Goal: Task Accomplishment & Management: Use online tool/utility

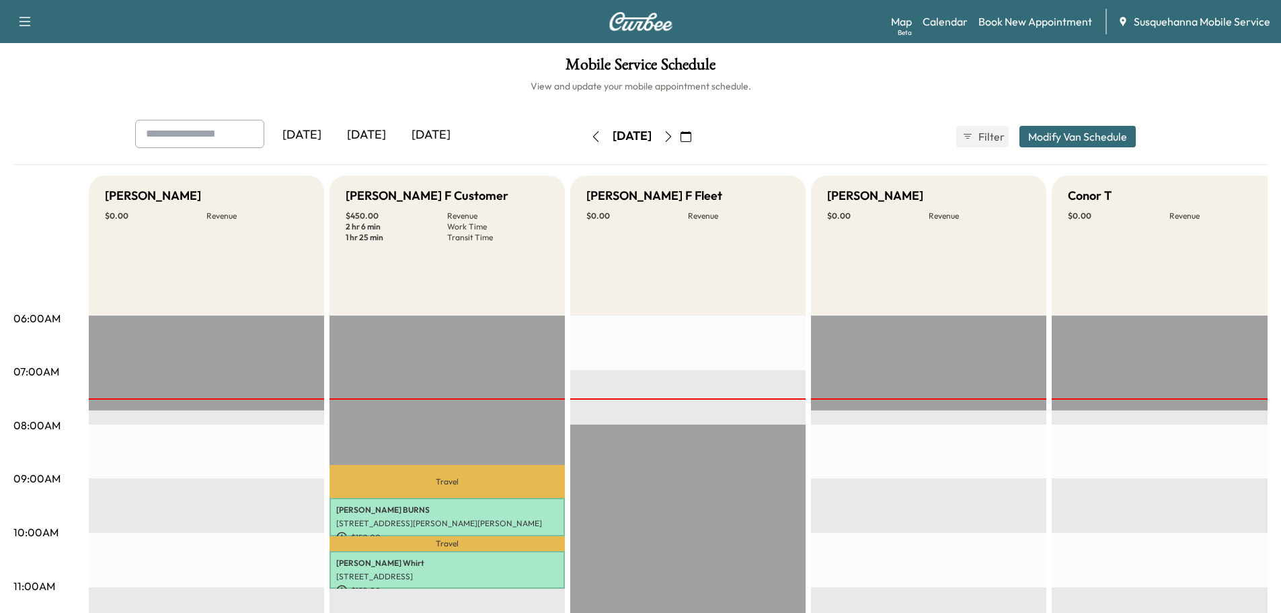
click at [674, 139] on icon "button" at bounding box center [668, 136] width 11 height 11
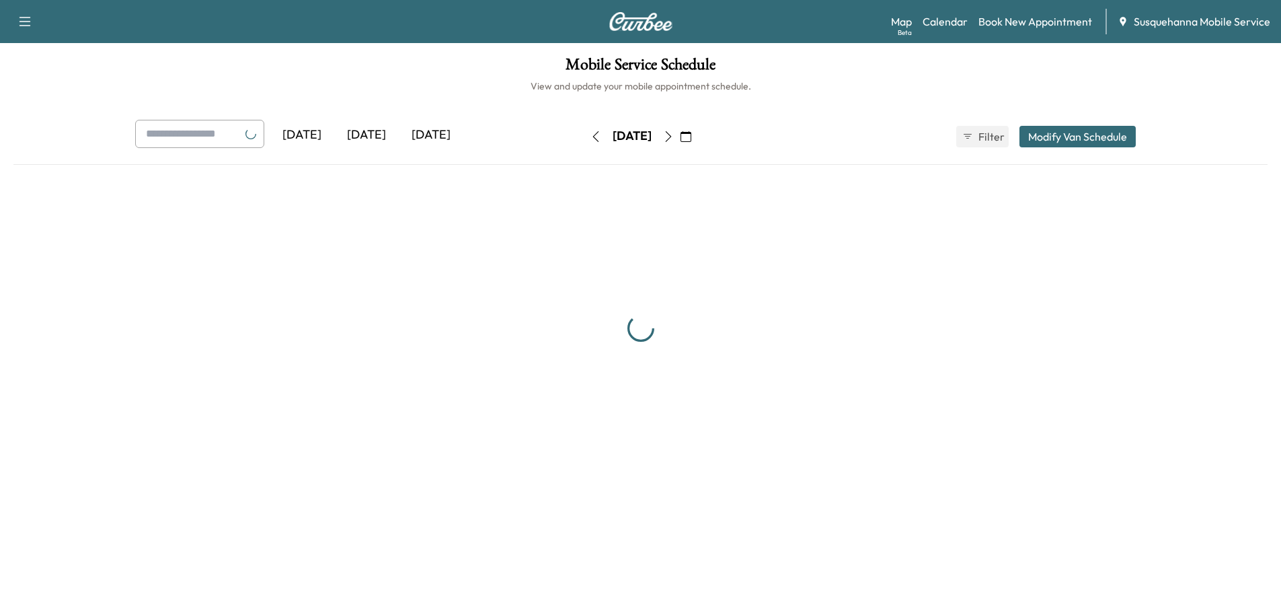
click at [680, 136] on div "[DATE]" at bounding box center [631, 137] width 95 height 22
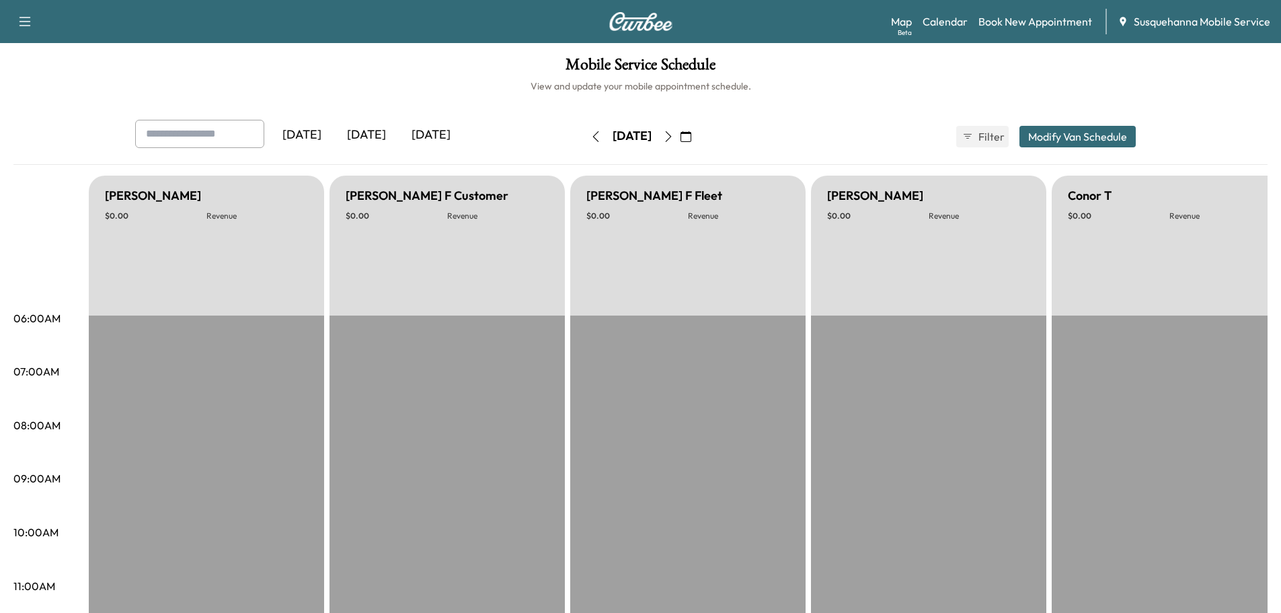
click at [680, 136] on button "button" at bounding box center [668, 137] width 23 height 22
click at [674, 136] on icon "button" at bounding box center [668, 136] width 11 height 11
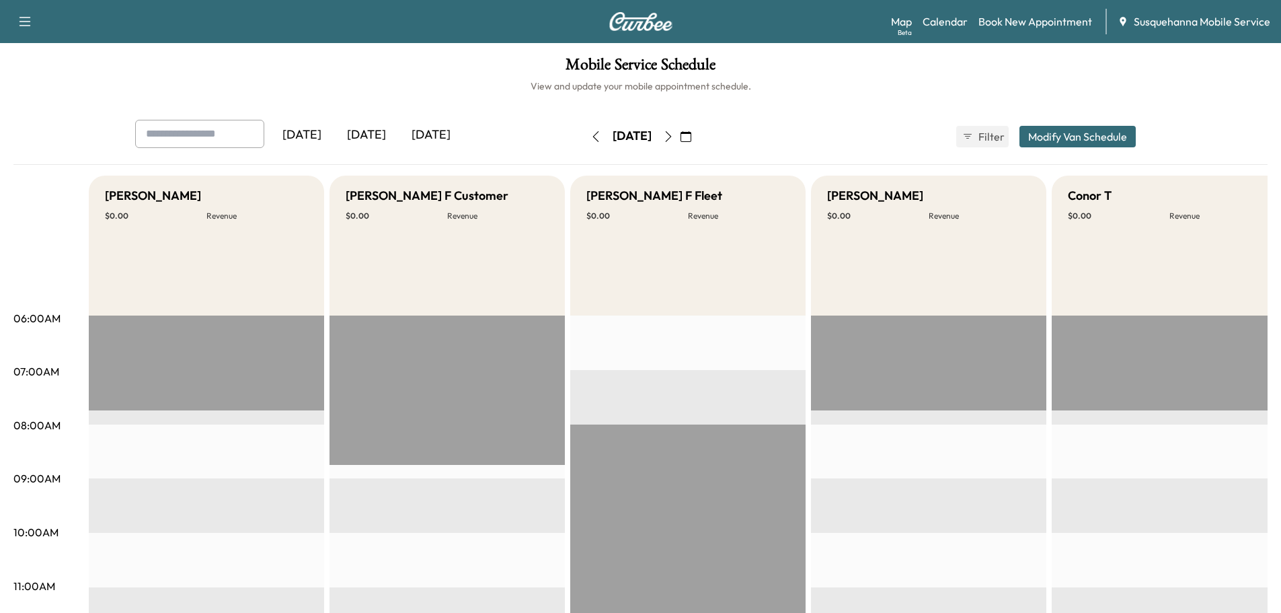
click at [674, 137] on icon "button" at bounding box center [668, 136] width 11 height 11
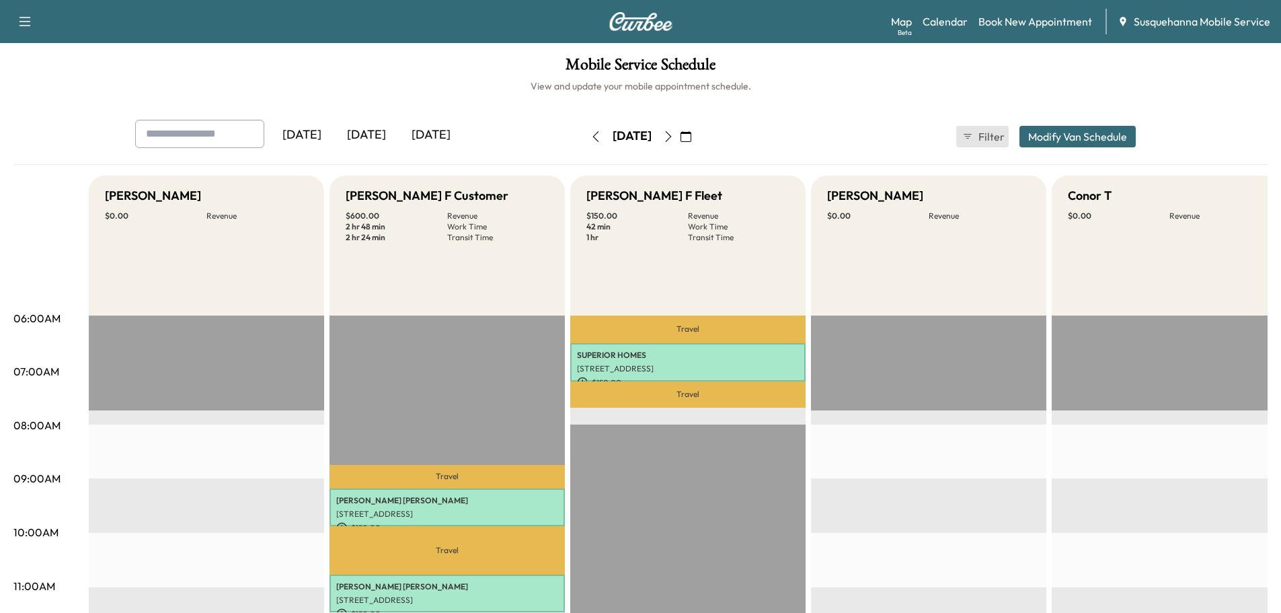
click at [989, 141] on span "Filter" at bounding box center [990, 136] width 24 height 16
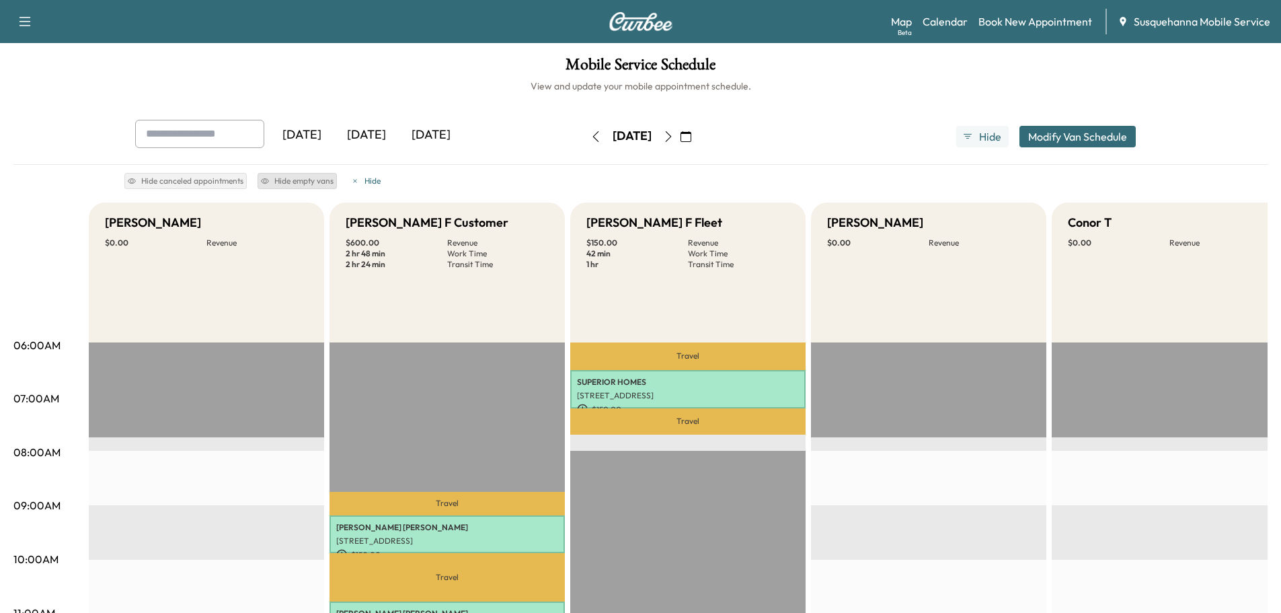
click at [297, 176] on button "Hide empty vans" at bounding box center [297, 181] width 79 height 16
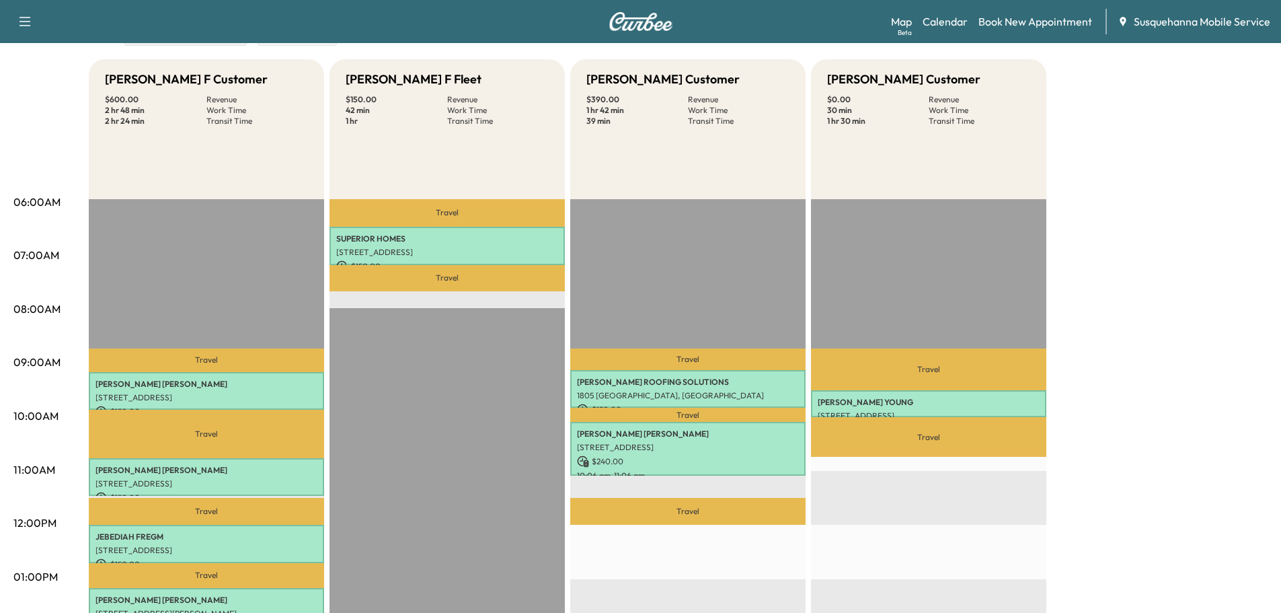
scroll to position [72, 0]
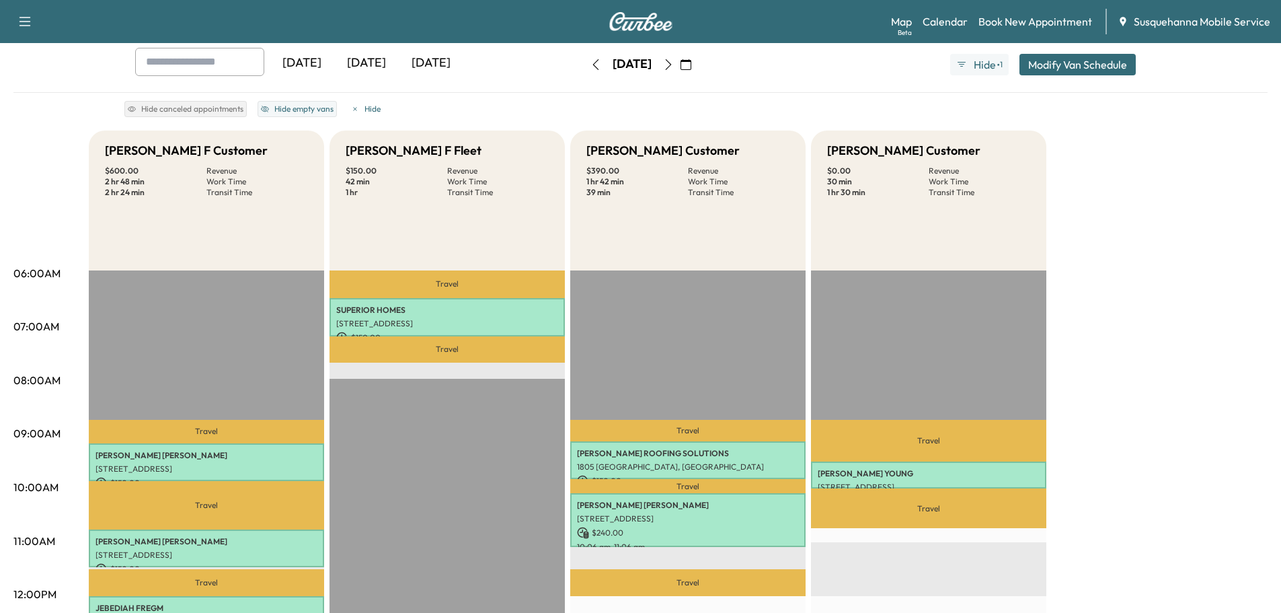
click at [584, 70] on button "button" at bounding box center [595, 65] width 23 height 22
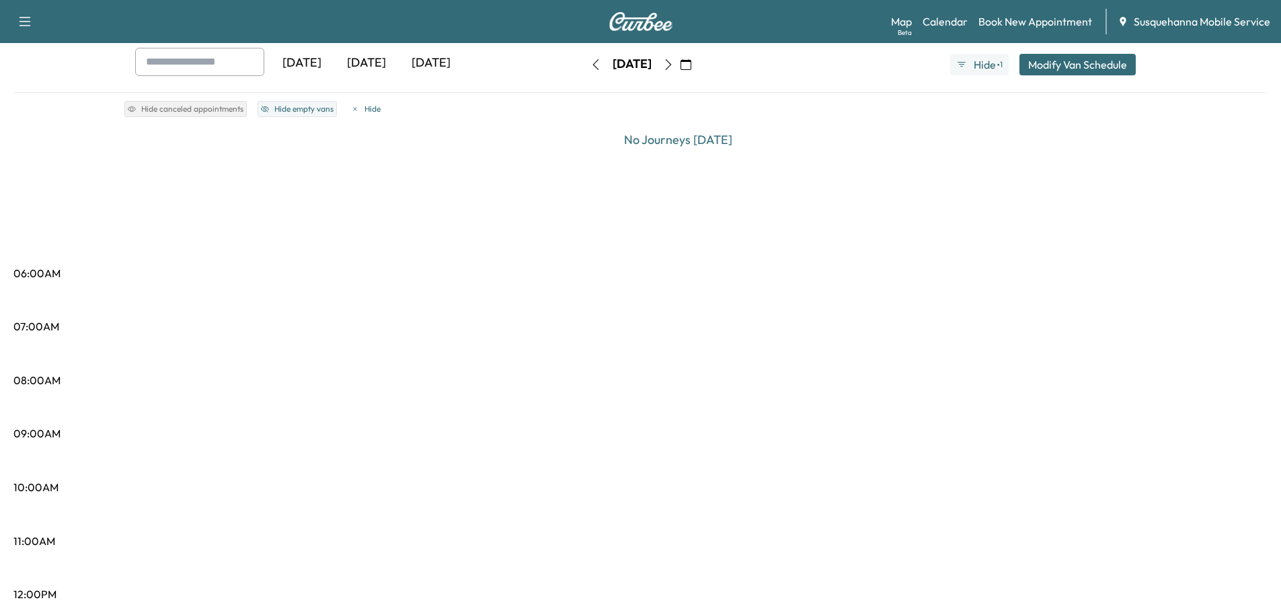
click at [584, 70] on button "button" at bounding box center [595, 65] width 23 height 22
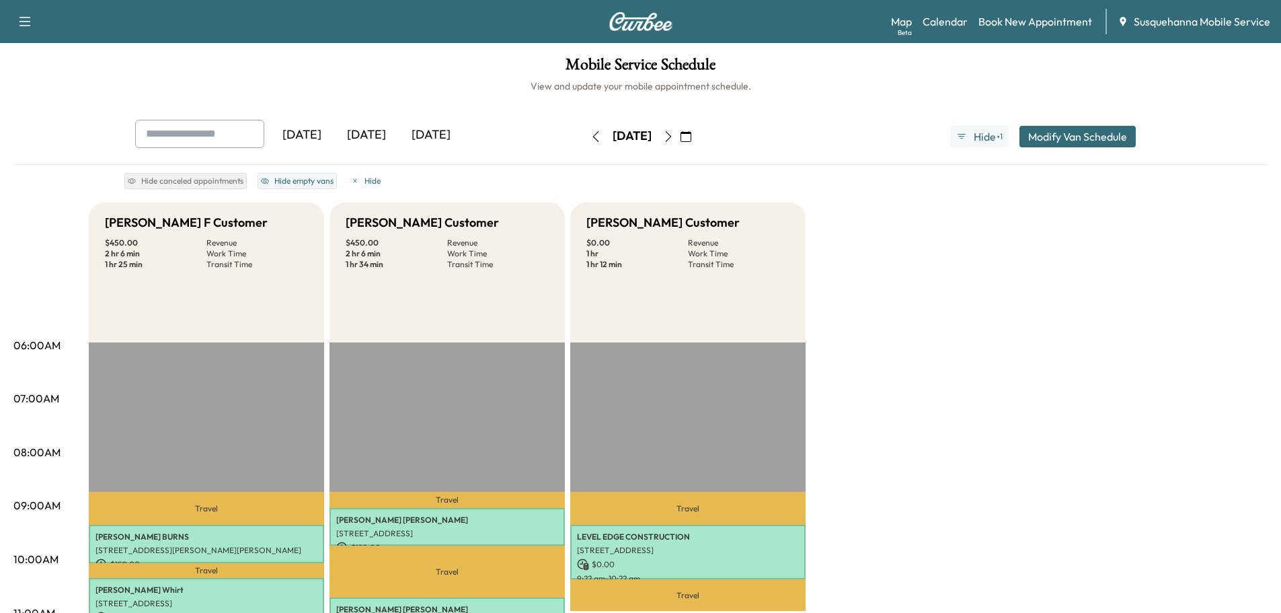
click at [674, 139] on icon "button" at bounding box center [668, 136] width 11 height 11
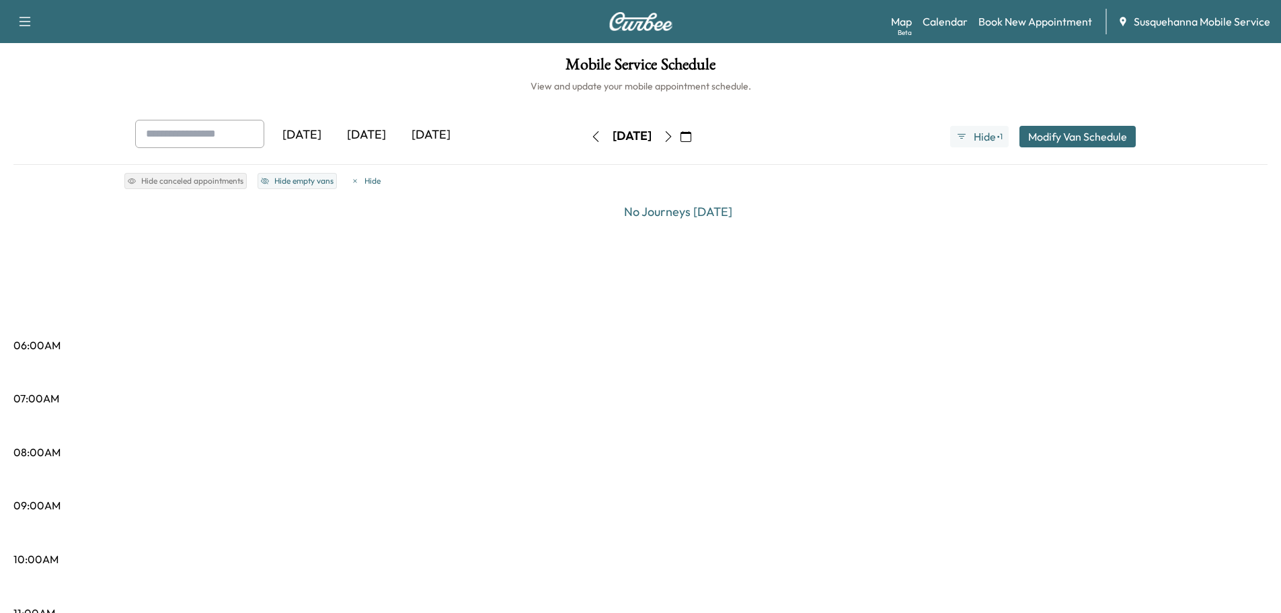
click at [680, 139] on button "button" at bounding box center [668, 137] width 23 height 22
click at [674, 139] on icon "button" at bounding box center [668, 136] width 11 height 11
click at [680, 139] on div "[DATE]" at bounding box center [631, 137] width 95 height 22
click at [674, 138] on icon "button" at bounding box center [668, 136] width 11 height 11
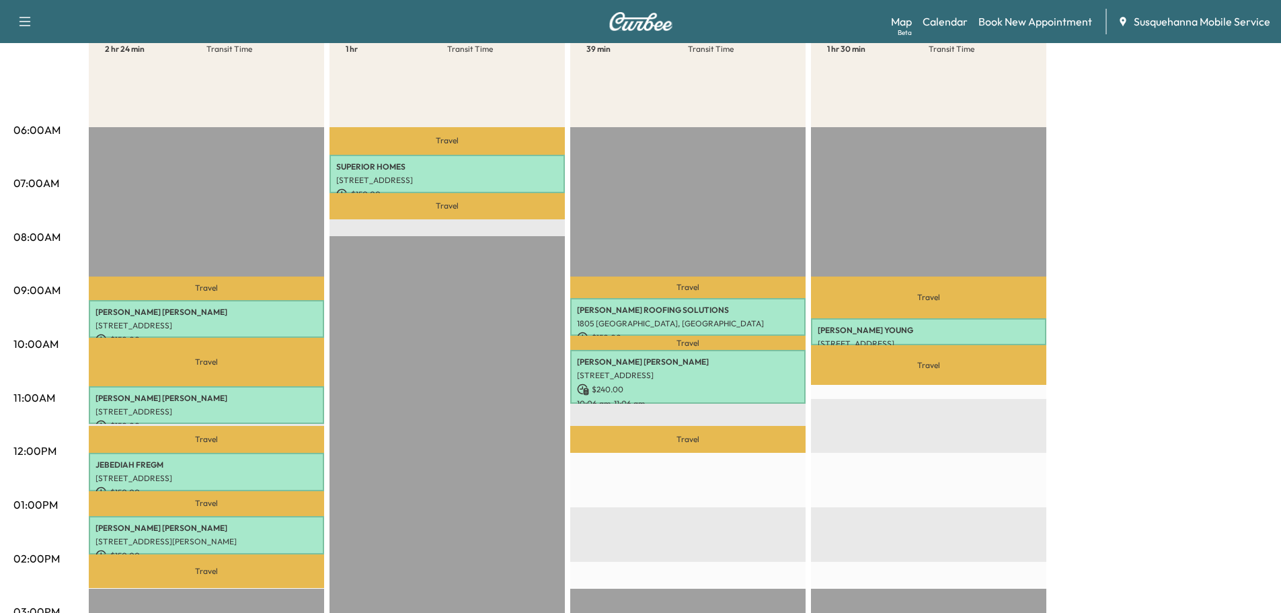
scroll to position [287, 0]
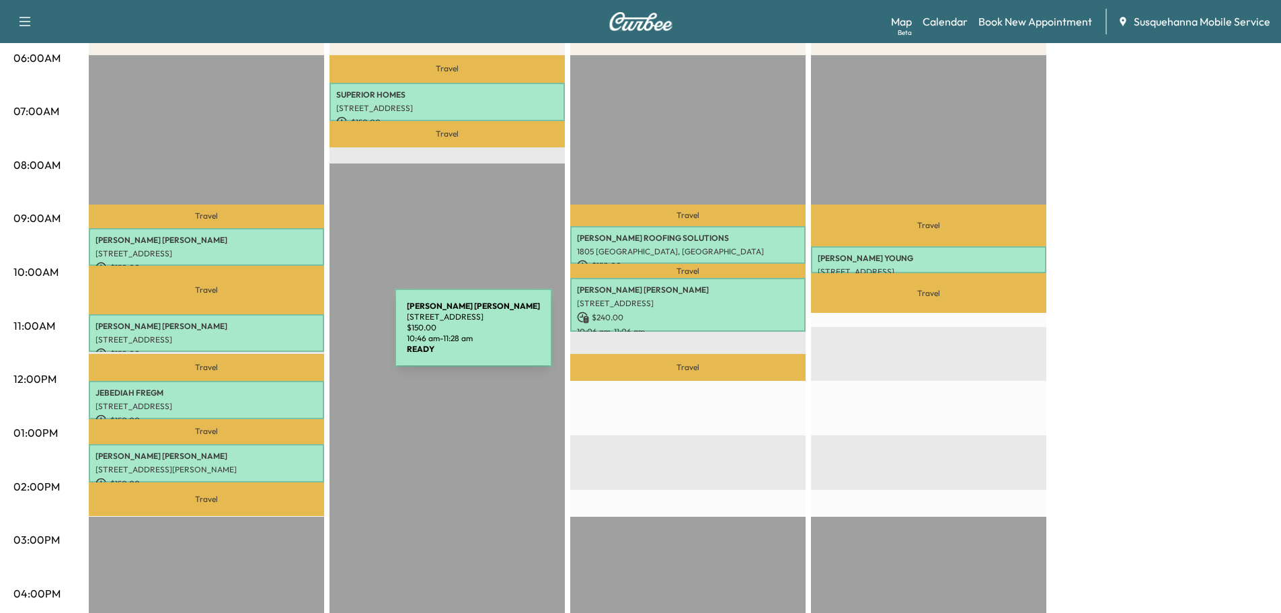
click at [297, 334] on p "[STREET_ADDRESS]" at bounding box center [206, 339] width 222 height 11
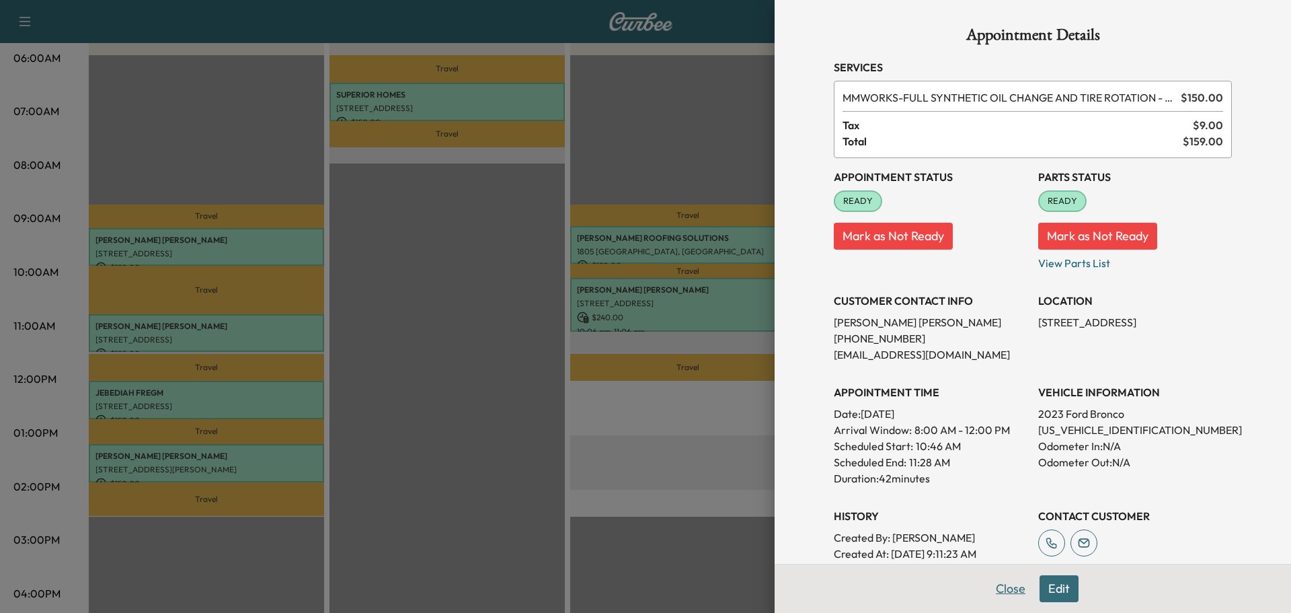
click at [989, 588] on button "Close" at bounding box center [1010, 588] width 47 height 27
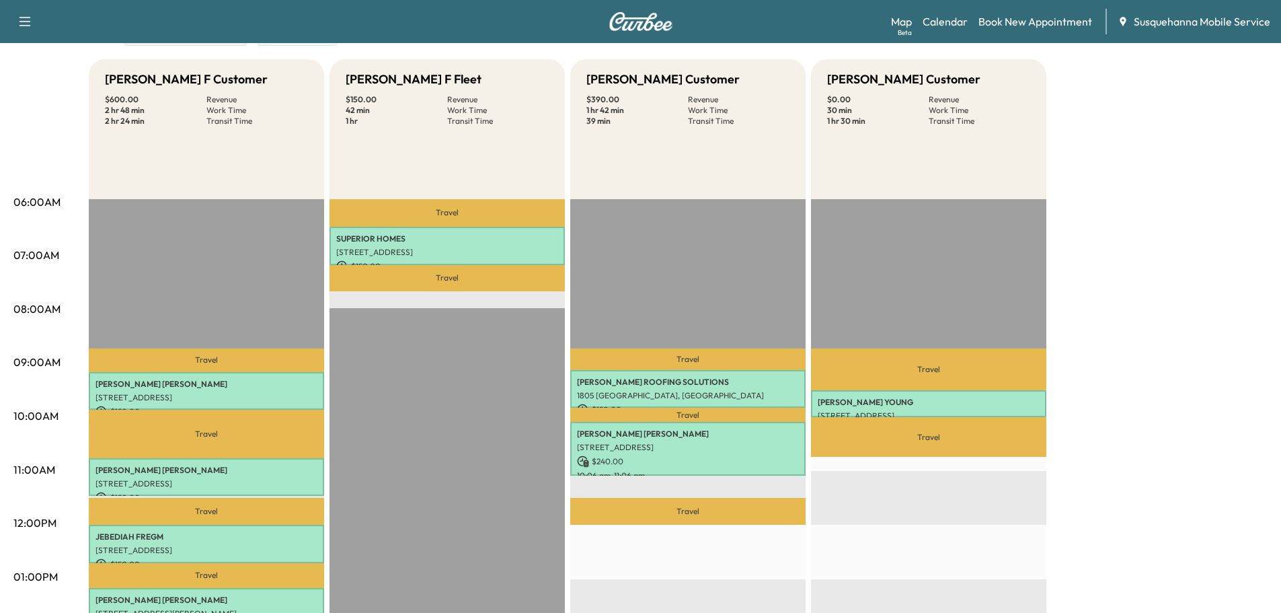
scroll to position [0, 0]
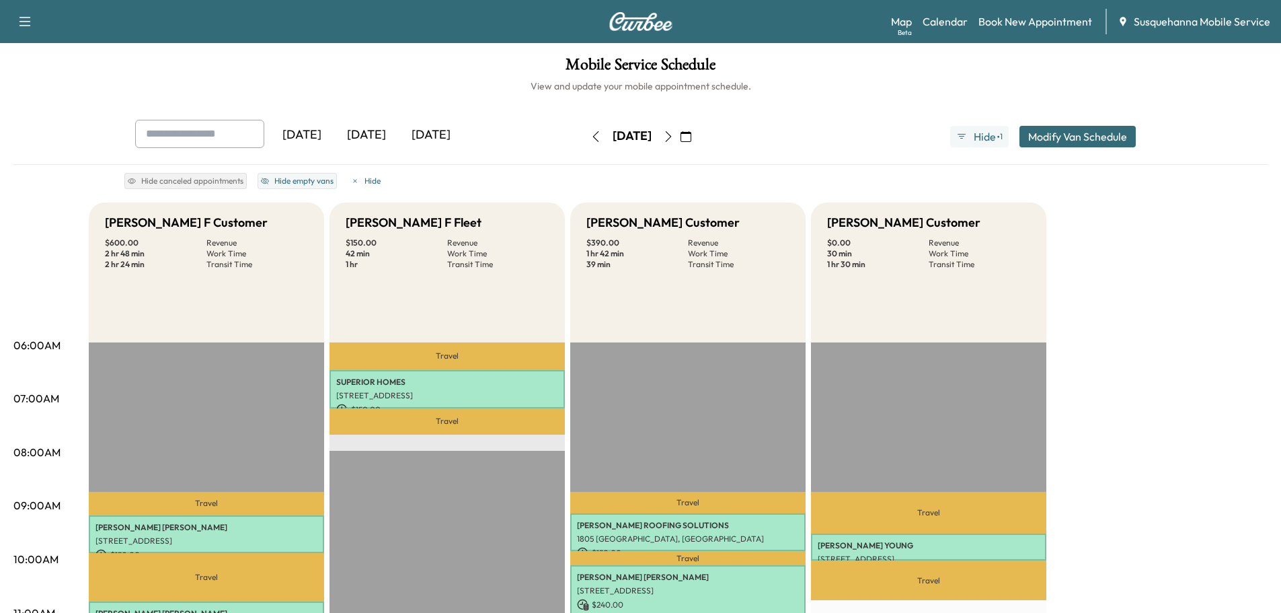
click at [590, 135] on icon "button" at bounding box center [595, 136] width 11 height 11
click at [553, 135] on div "[DATE] [DATE] [DATE] [DATE] September 2025 S M T W T F S 31 1 2 3 4 5 6 7 8 9 1…" at bounding box center [640, 137] width 1033 height 34
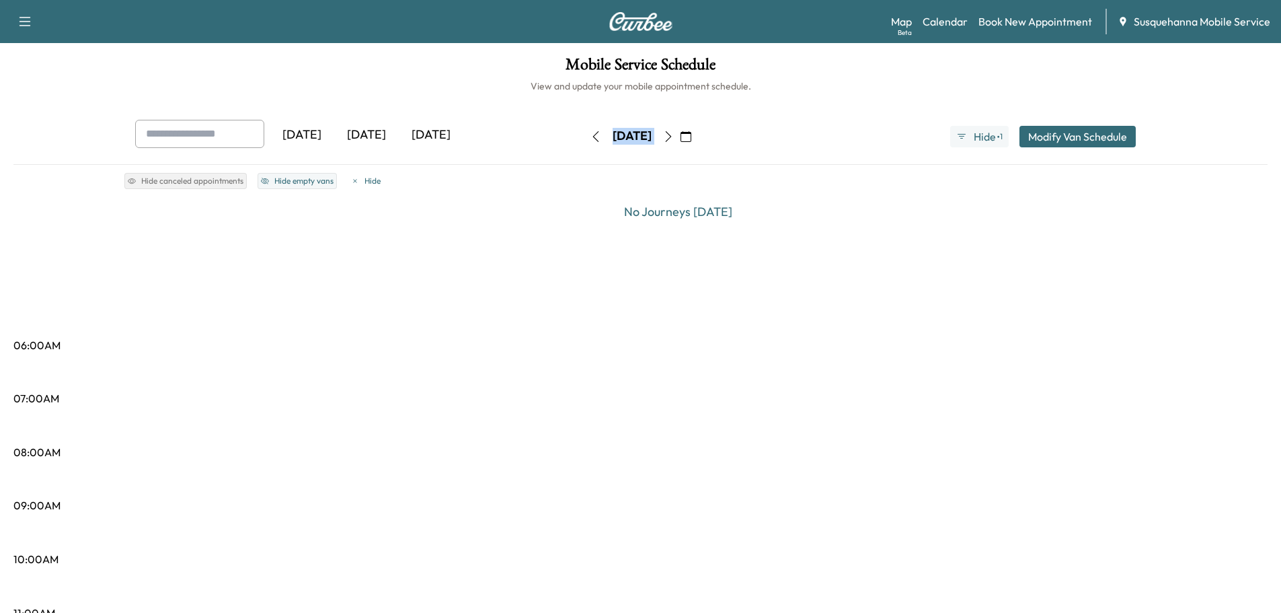
click at [553, 135] on div "[DATE] [DATE] [DATE] [DATE] August 2025 S M T W T F S 27 28 29 30 31 1 2 3 4 5 …" at bounding box center [640, 137] width 1033 height 34
click at [590, 136] on icon "button" at bounding box center [595, 136] width 11 height 11
click at [584, 136] on button "button" at bounding box center [595, 137] width 23 height 22
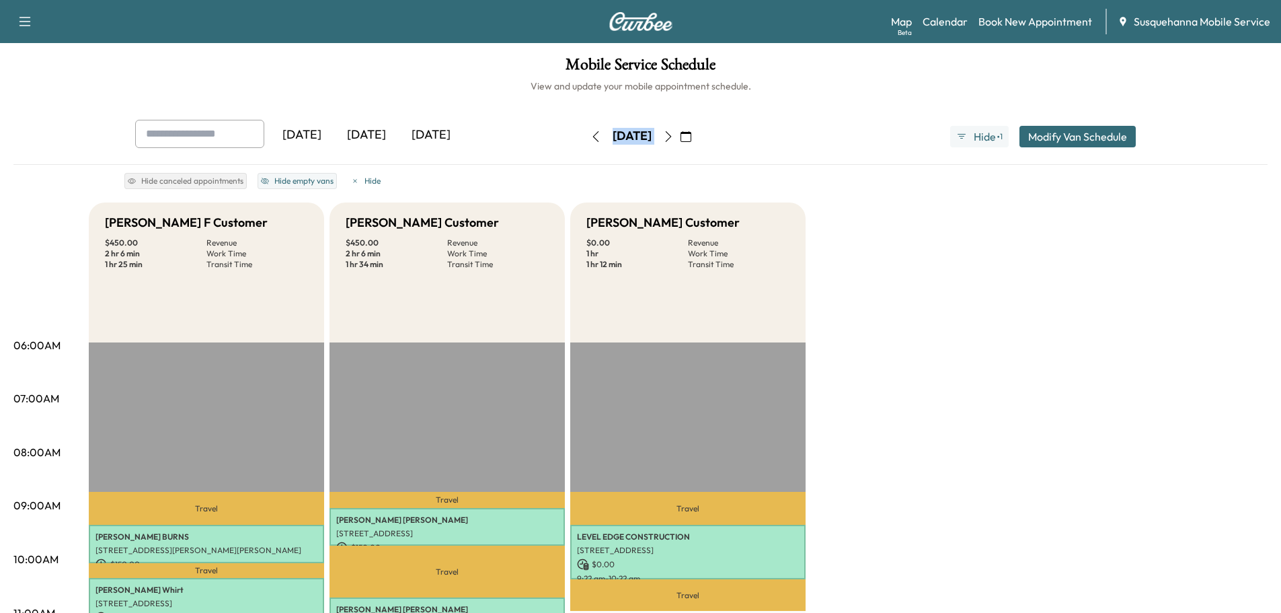
click at [758, 147] on div "[DATE] [DATE] [DATE] [DATE] August 2025 S M T W T F S 27 28 29 30 31 1 2 3 4 5 …" at bounding box center [640, 137] width 1033 height 34
click at [674, 139] on icon "button" at bounding box center [668, 136] width 11 height 11
click at [680, 139] on button "button" at bounding box center [668, 137] width 23 height 22
click at [674, 139] on icon "button" at bounding box center [668, 136] width 11 height 11
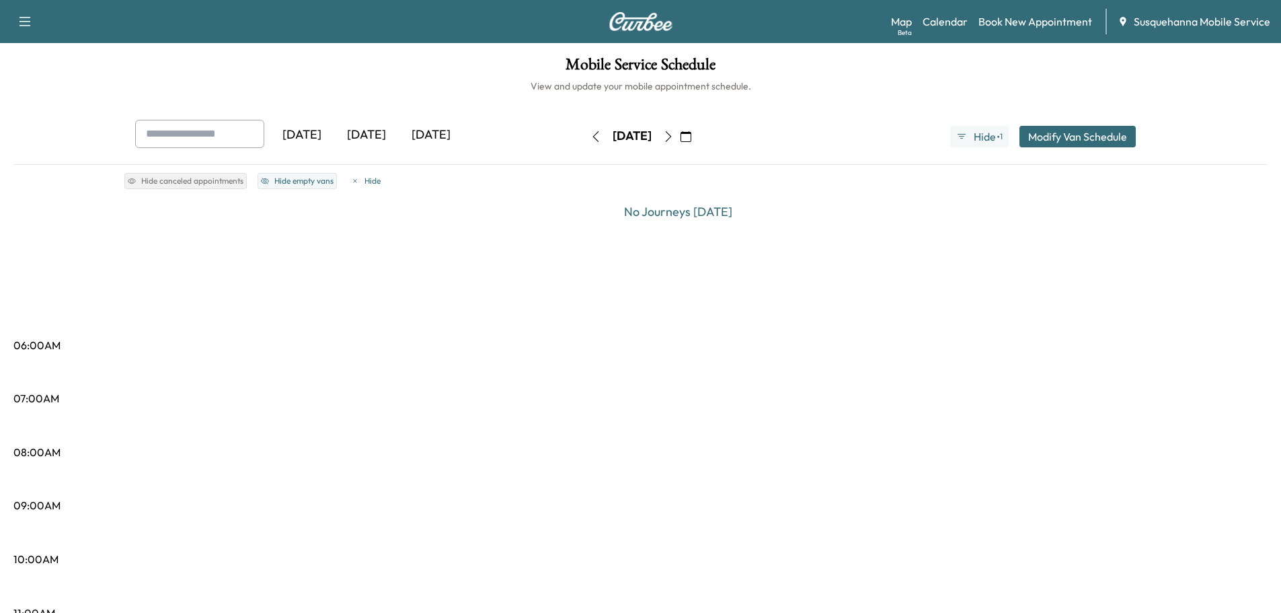
click at [680, 139] on button "button" at bounding box center [668, 137] width 23 height 22
click at [680, 139] on div "[DATE]" at bounding box center [631, 137] width 95 height 22
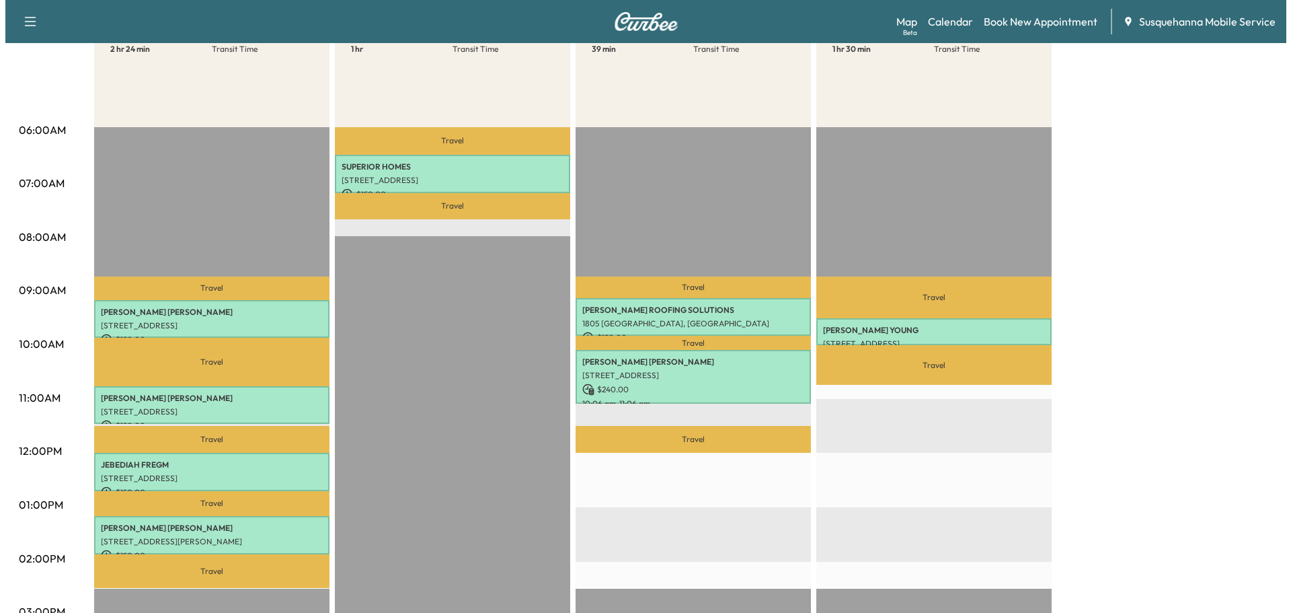
scroll to position [287, 0]
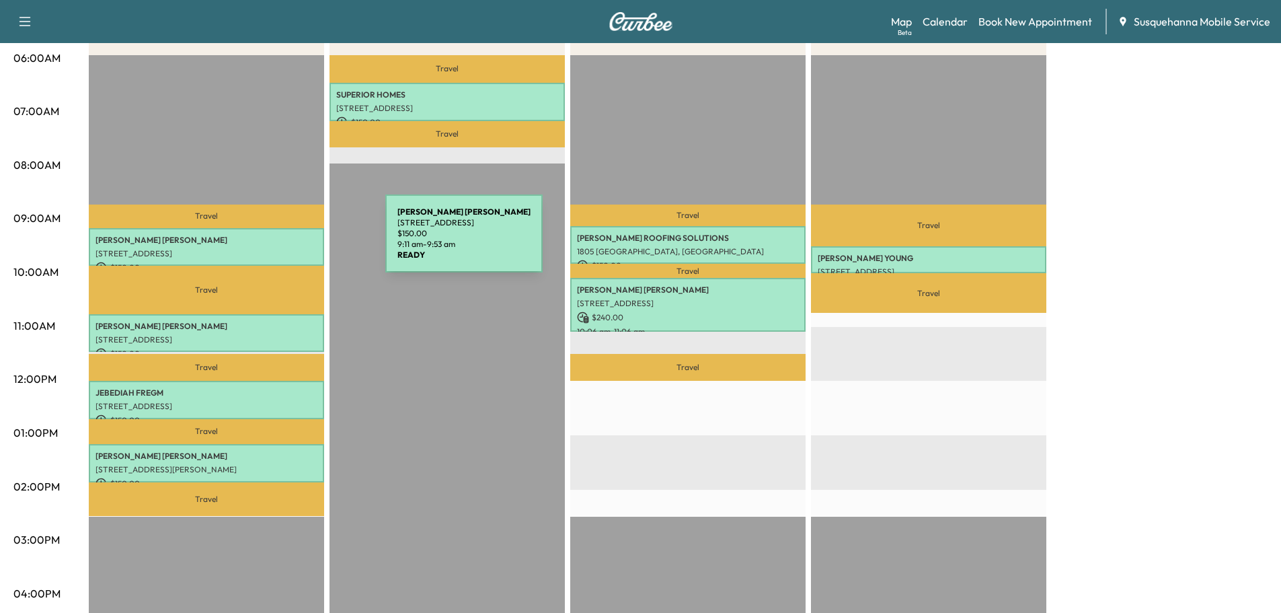
click at [284, 241] on p "[PERSON_NAME]" at bounding box center [206, 240] width 222 height 11
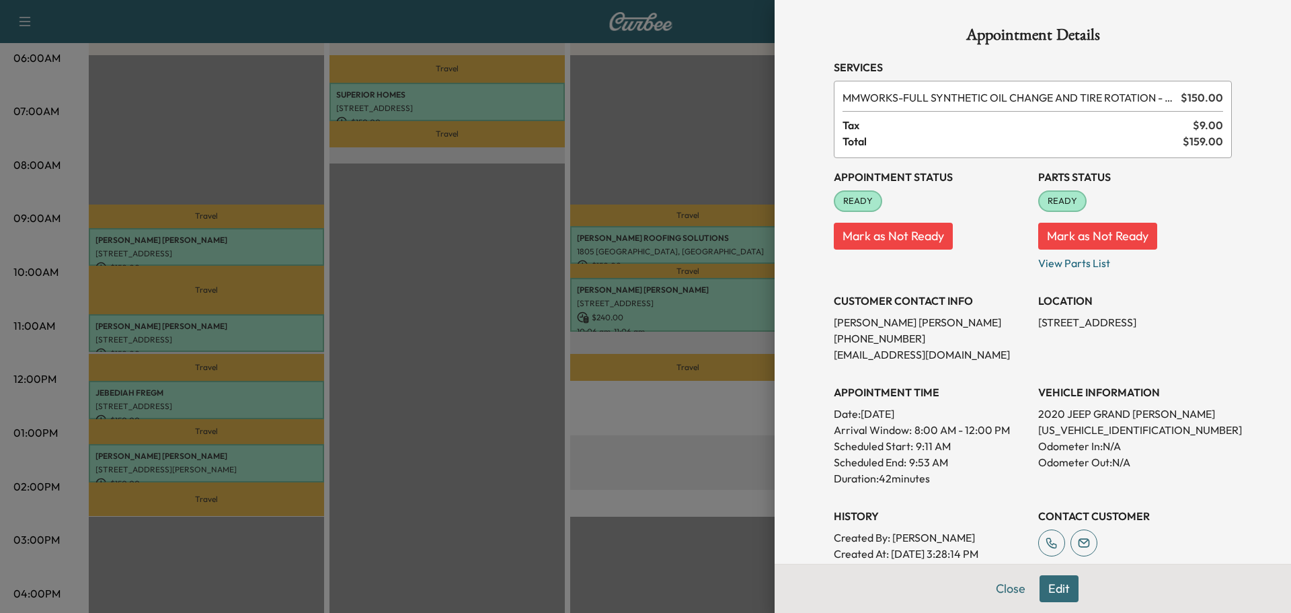
click at [1009, 584] on button "Close" at bounding box center [1010, 588] width 47 height 27
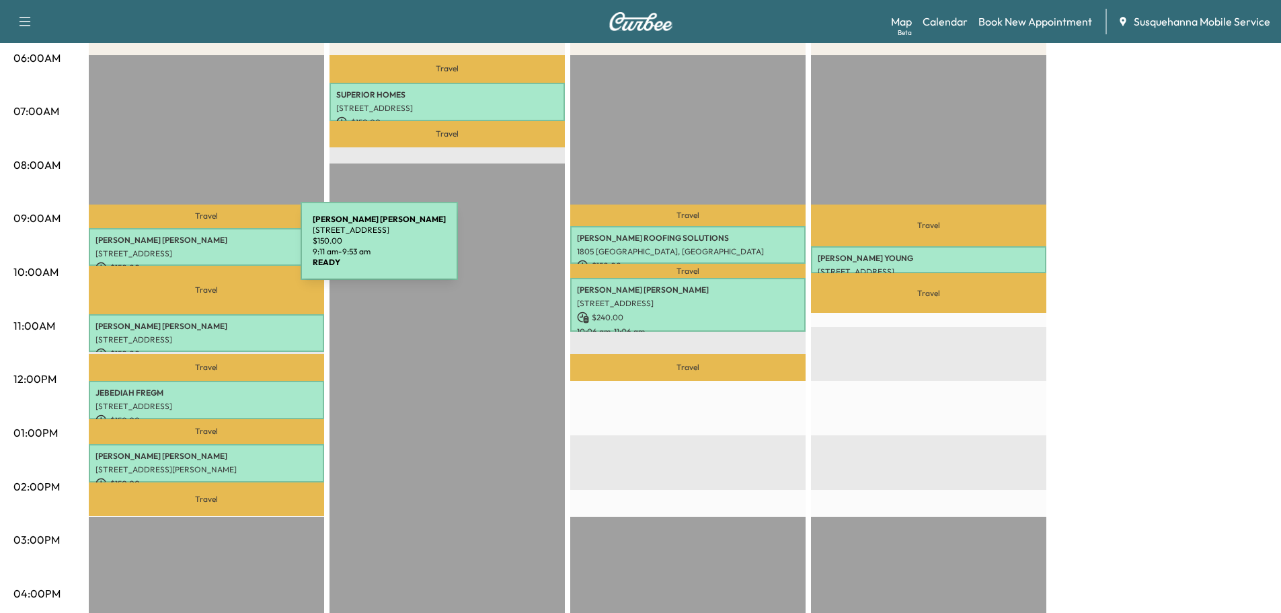
click at [200, 249] on p "[STREET_ADDRESS]" at bounding box center [206, 253] width 222 height 11
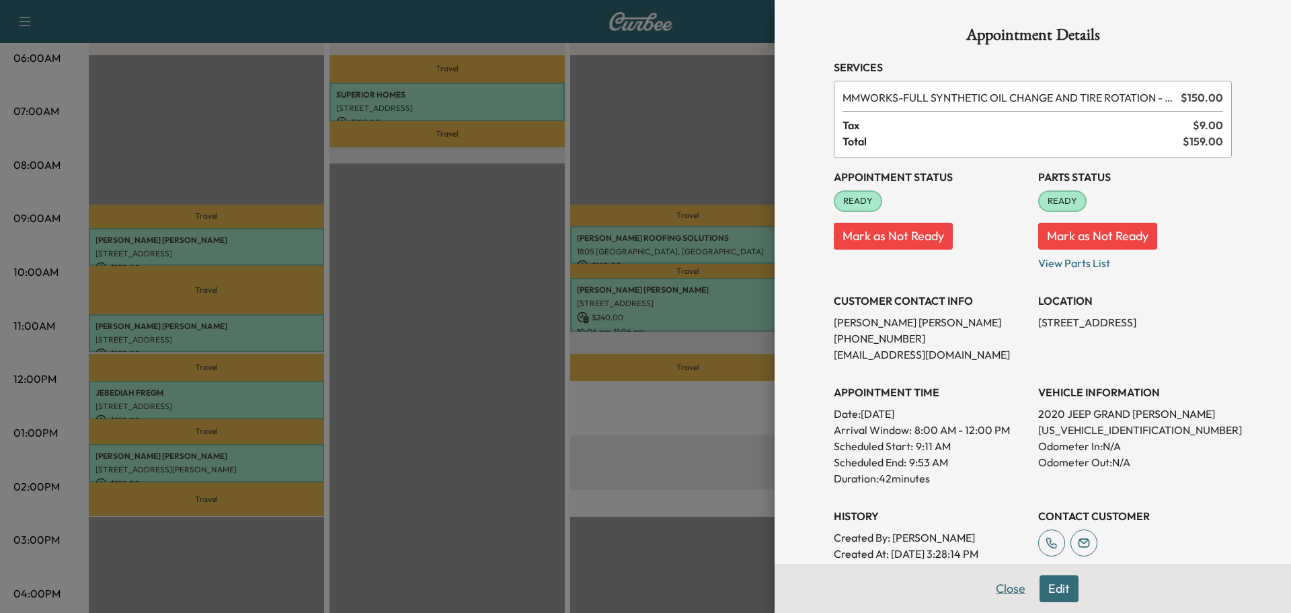
click at [993, 586] on button "Close" at bounding box center [1010, 588] width 47 height 27
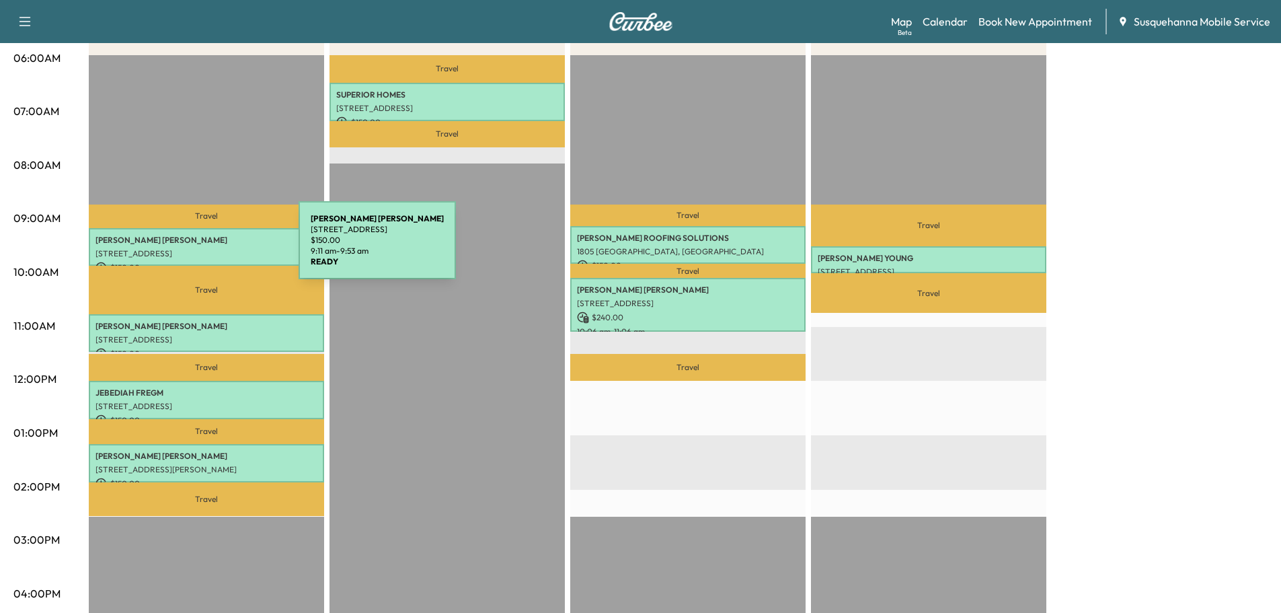
click at [198, 248] on p "[STREET_ADDRESS]" at bounding box center [206, 253] width 222 height 11
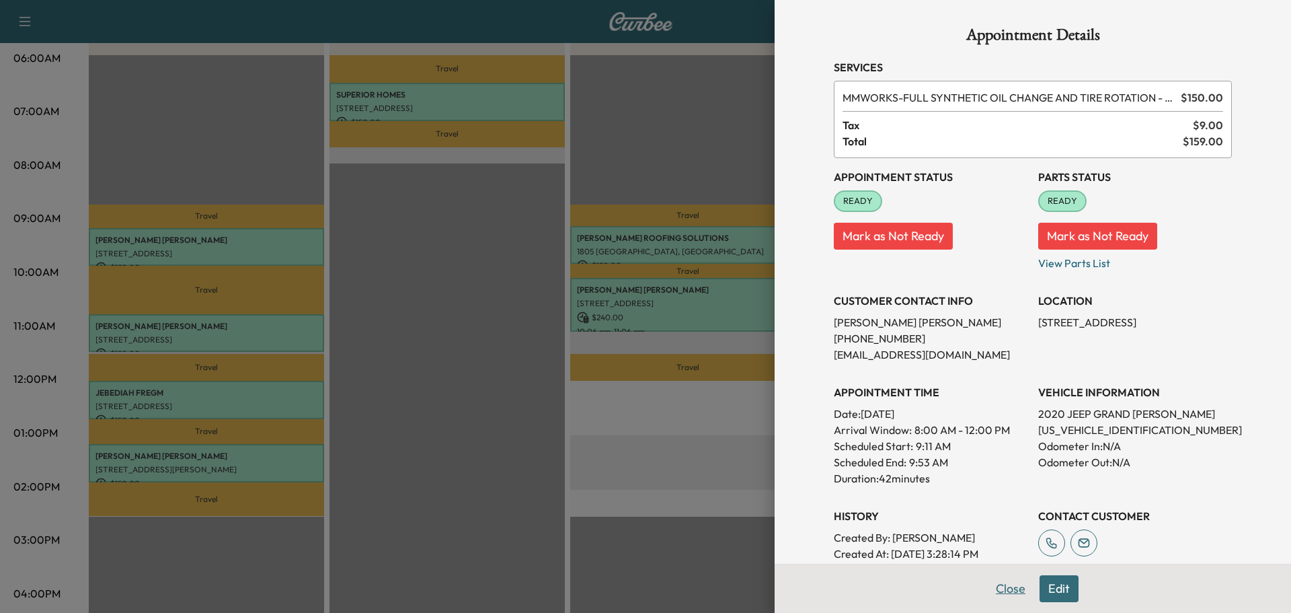
click at [992, 591] on button "Close" at bounding box center [1010, 588] width 47 height 27
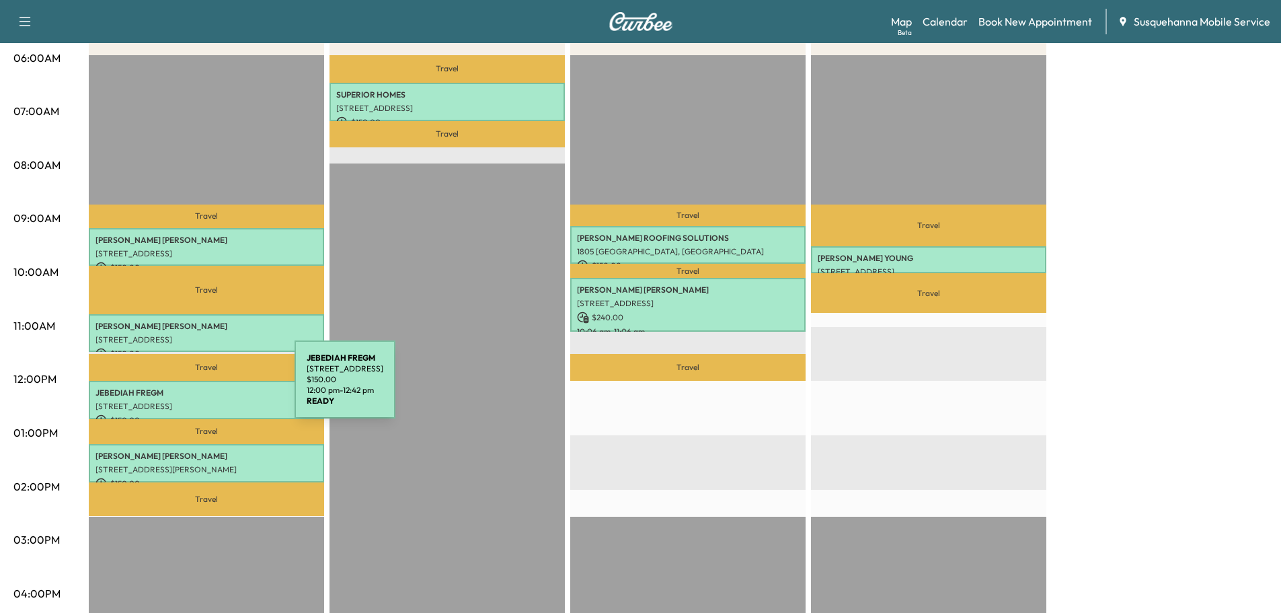
click at [194, 387] on p "JEBEDIAH FREGM" at bounding box center [206, 392] width 222 height 11
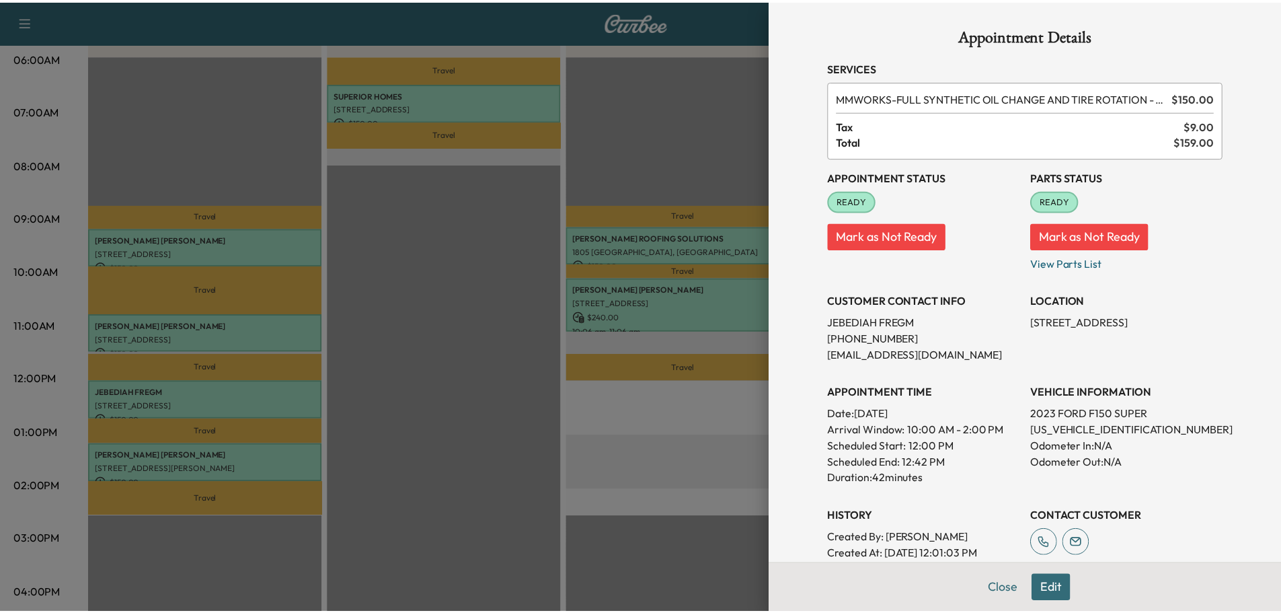
scroll to position [72, 0]
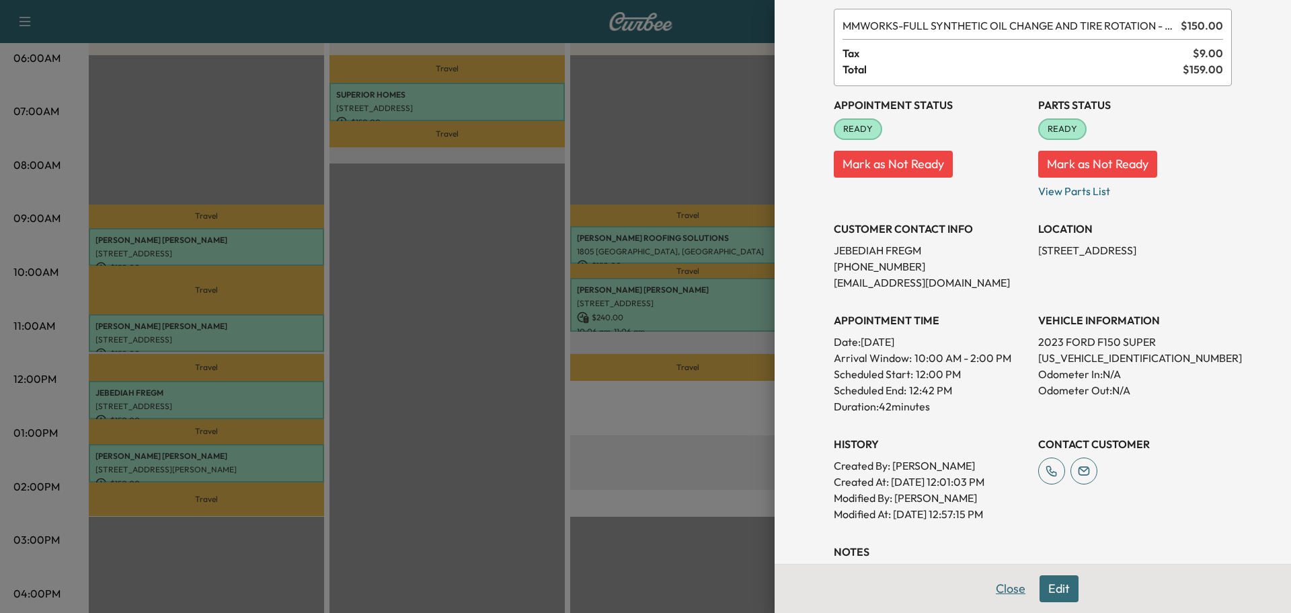
click at [1019, 588] on button "Close" at bounding box center [1010, 588] width 47 height 27
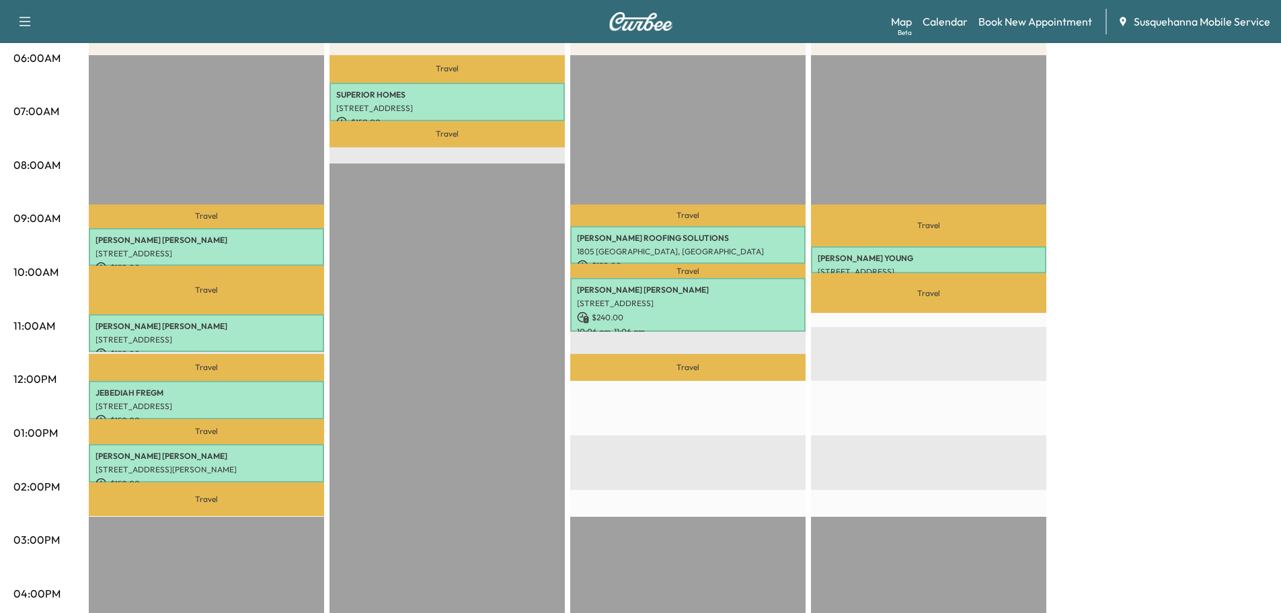
scroll to position [0, 0]
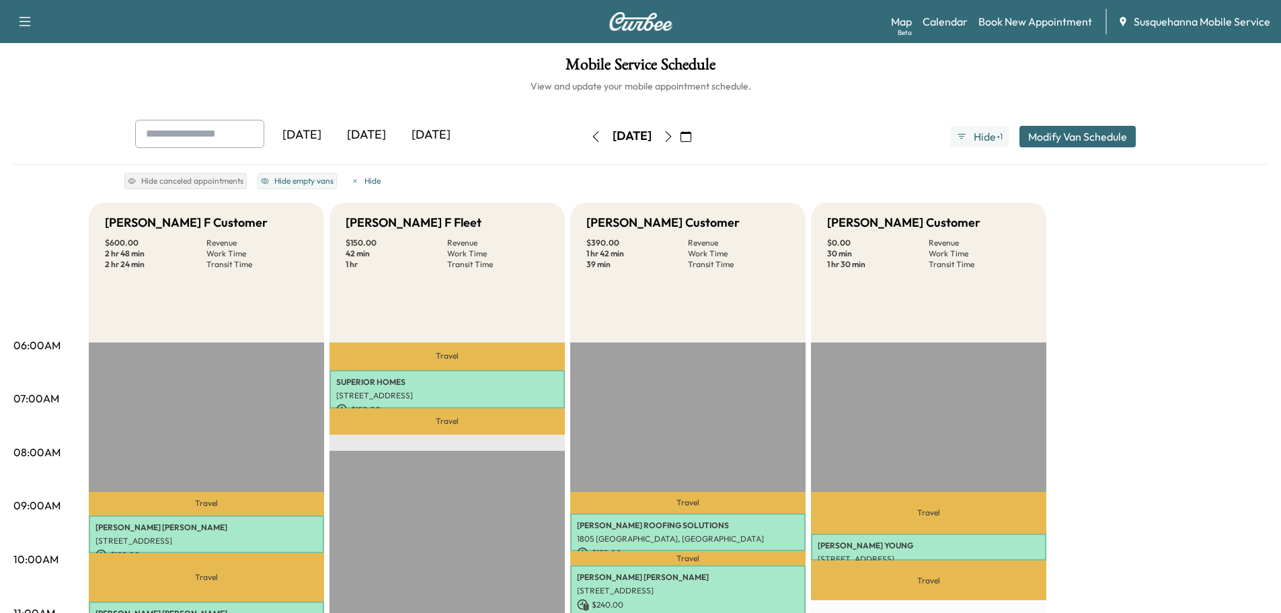
click at [584, 126] on button "button" at bounding box center [595, 137] width 23 height 22
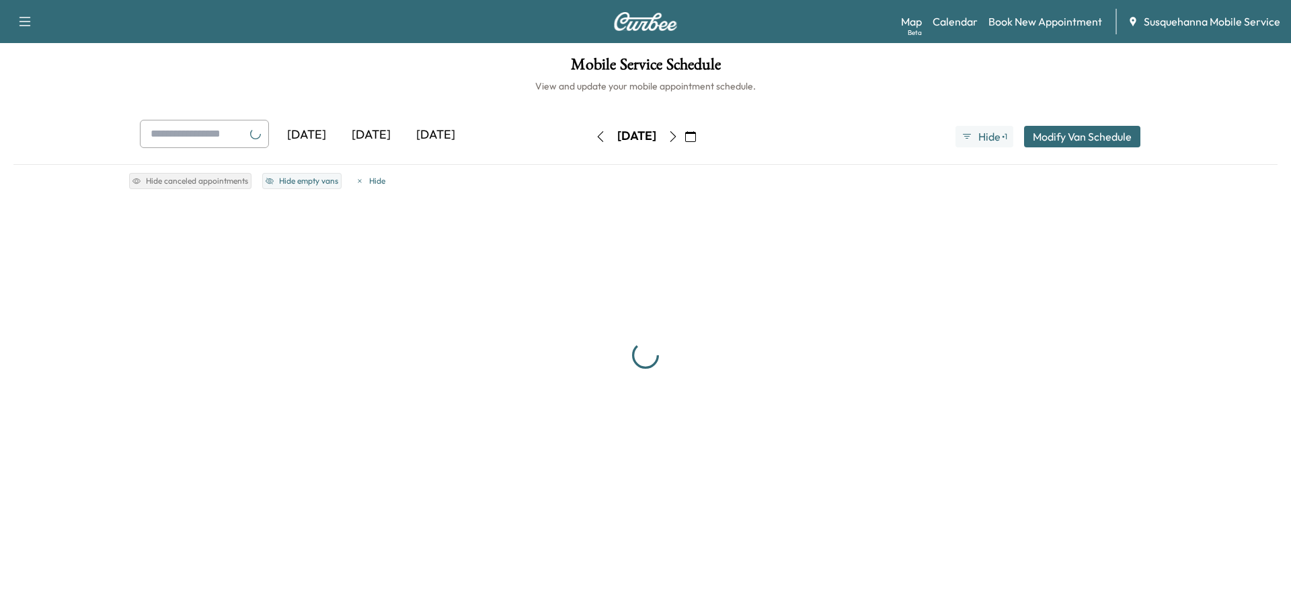
click at [589, 127] on button "button" at bounding box center [600, 137] width 23 height 22
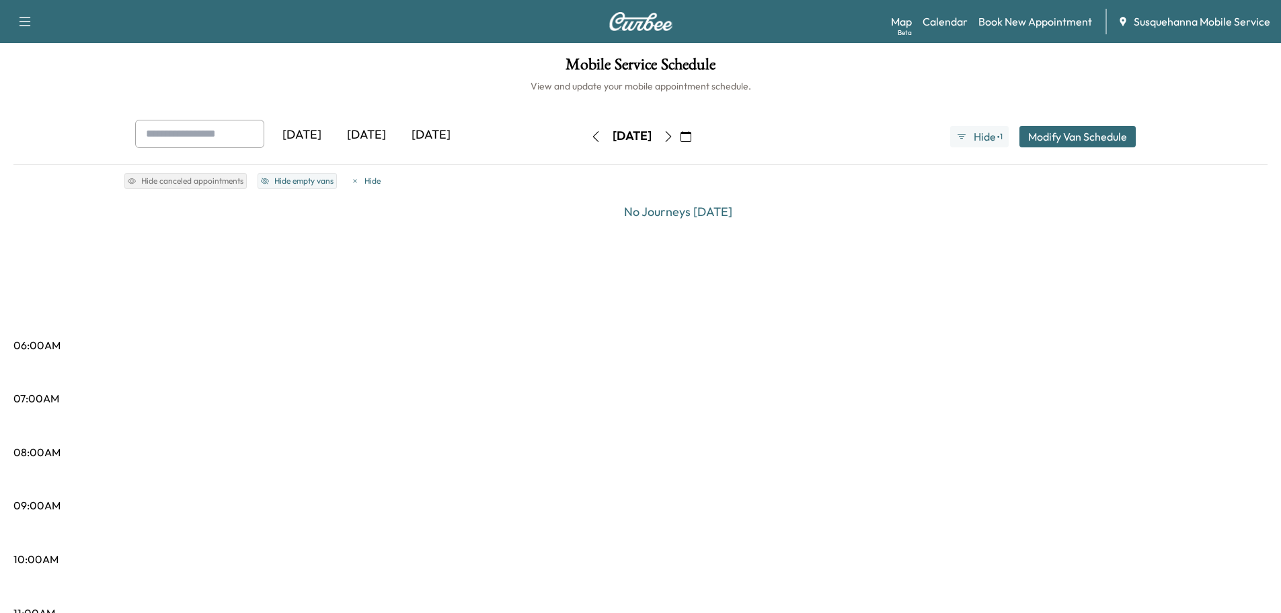
click at [590, 132] on icon "button" at bounding box center [595, 136] width 11 height 11
click at [590, 133] on icon "button" at bounding box center [595, 136] width 11 height 11
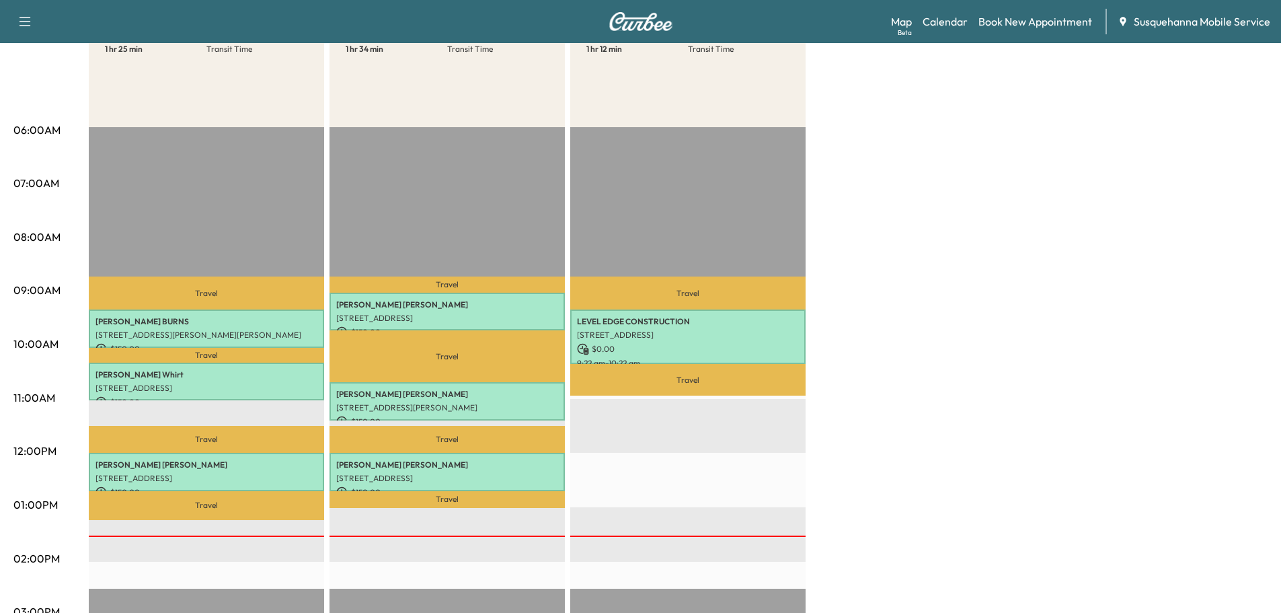
scroll to position [287, 0]
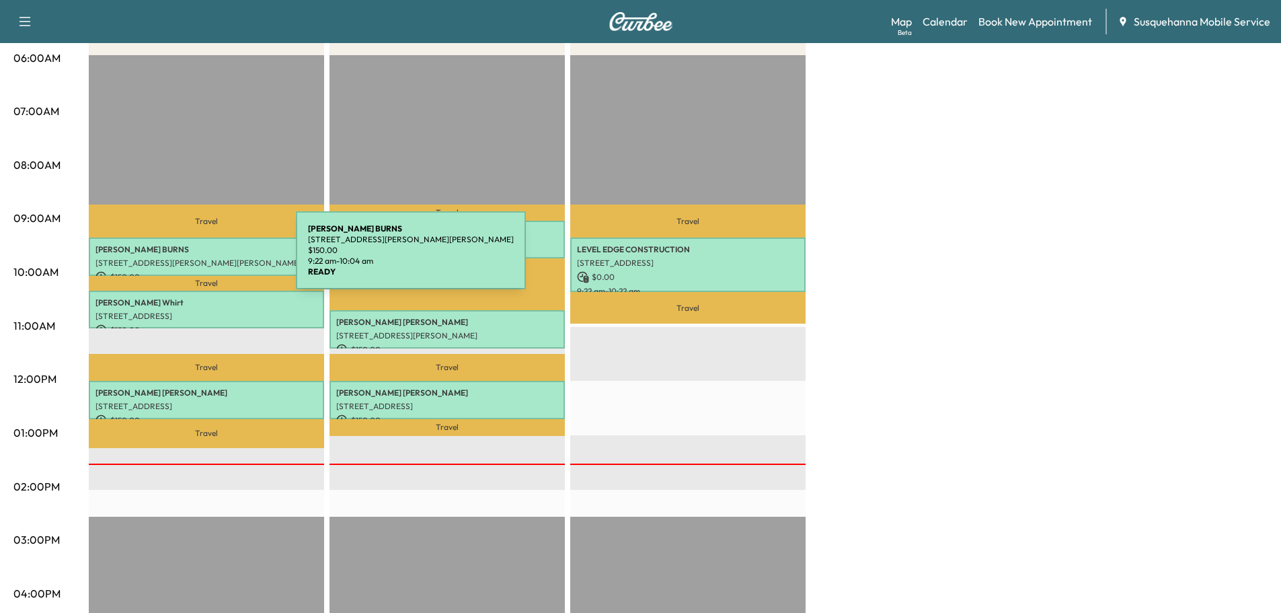
click at [195, 258] on p "[STREET_ADDRESS][PERSON_NAME][PERSON_NAME]" at bounding box center [206, 263] width 222 height 11
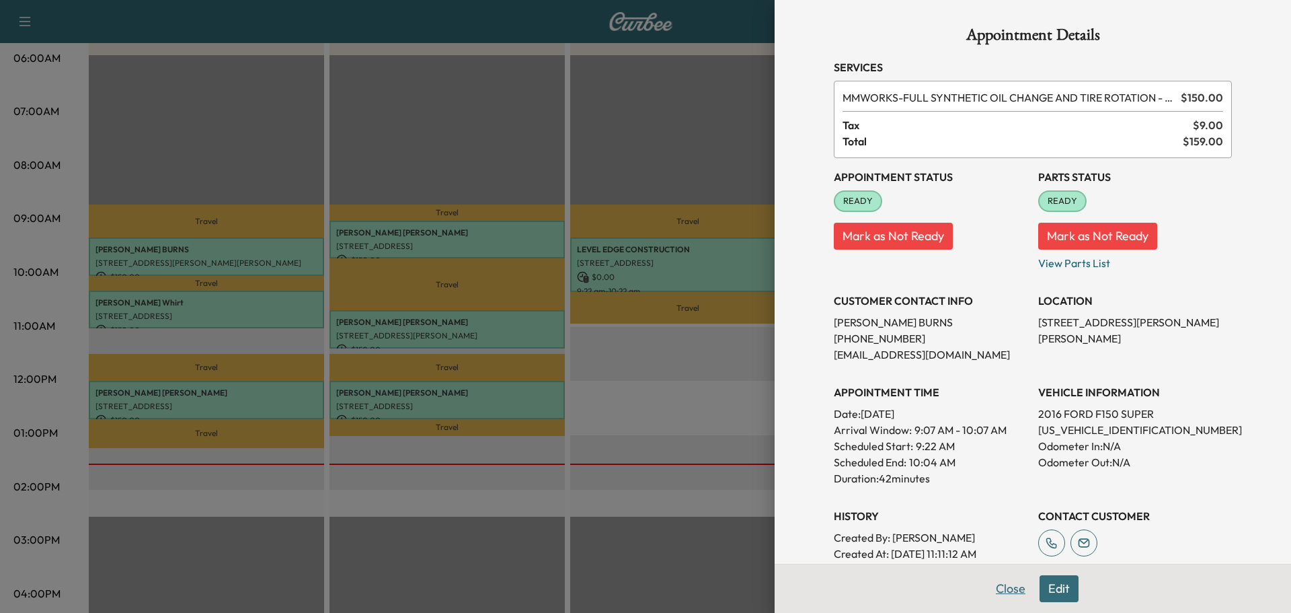
click at [1005, 592] on button "Close" at bounding box center [1010, 588] width 47 height 27
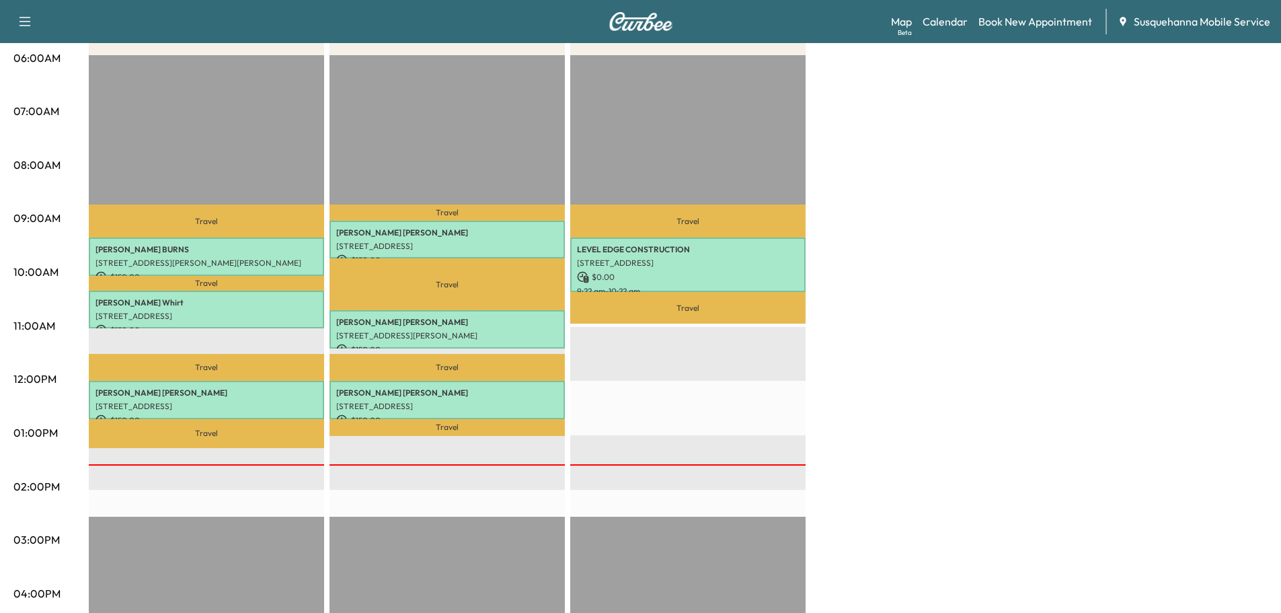
scroll to position [0, 0]
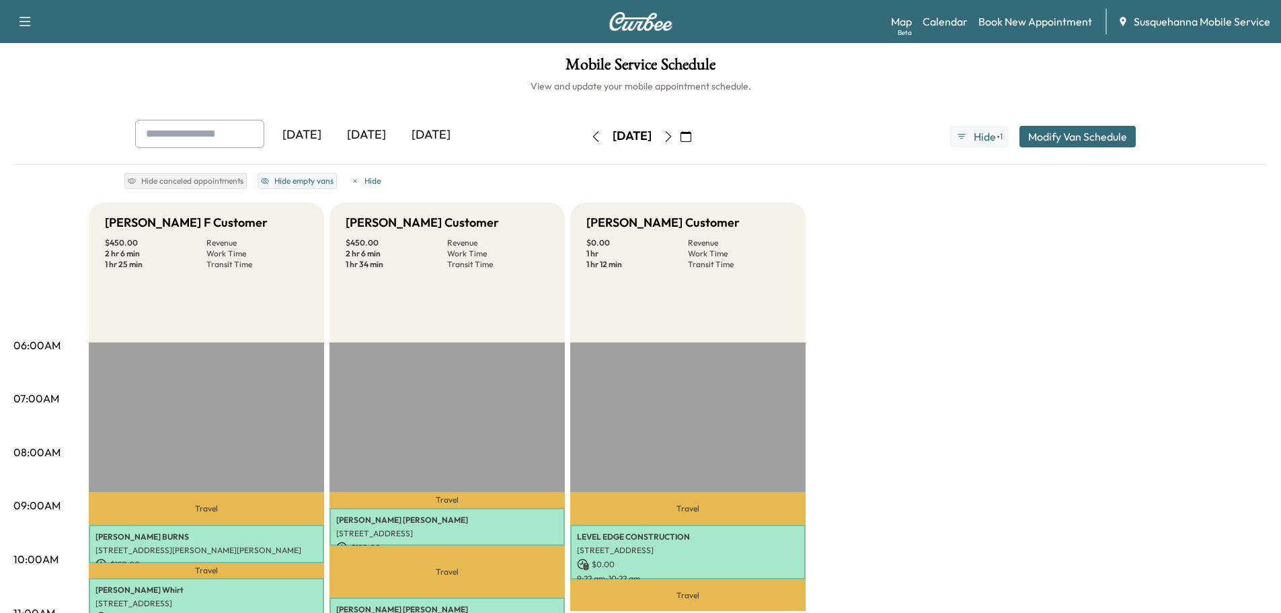
click at [671, 134] on icon "button" at bounding box center [668, 136] width 6 height 11
click at [680, 134] on button "button" at bounding box center [668, 137] width 23 height 22
click at [674, 134] on icon "button" at bounding box center [668, 136] width 11 height 11
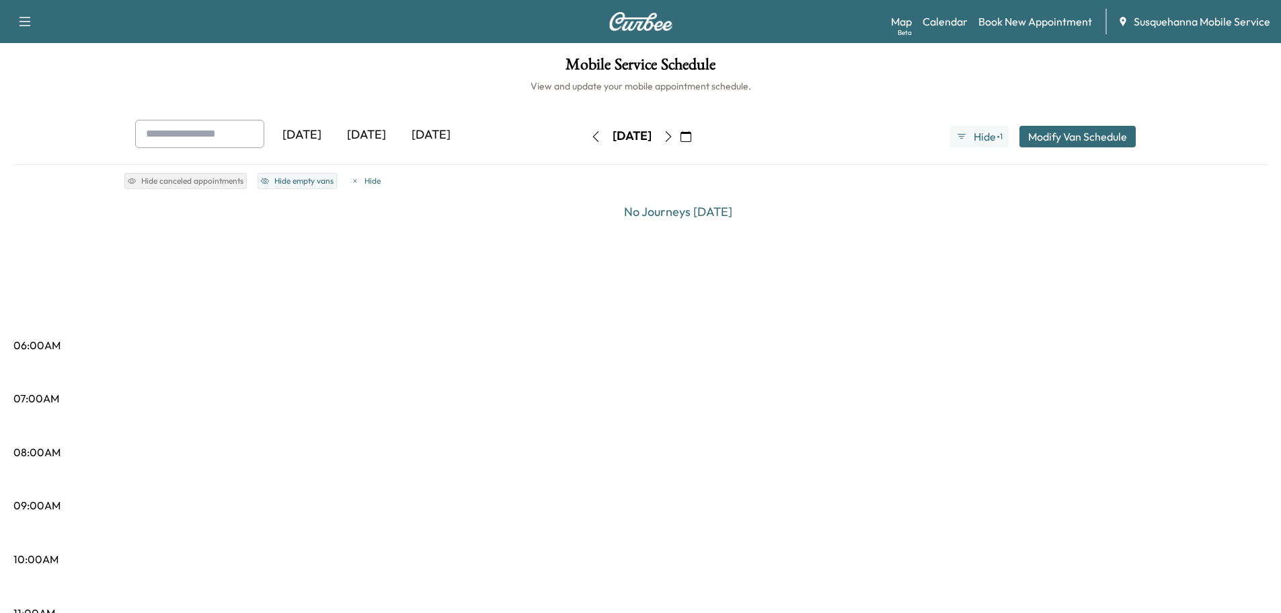
click at [680, 134] on button "button" at bounding box center [668, 137] width 23 height 22
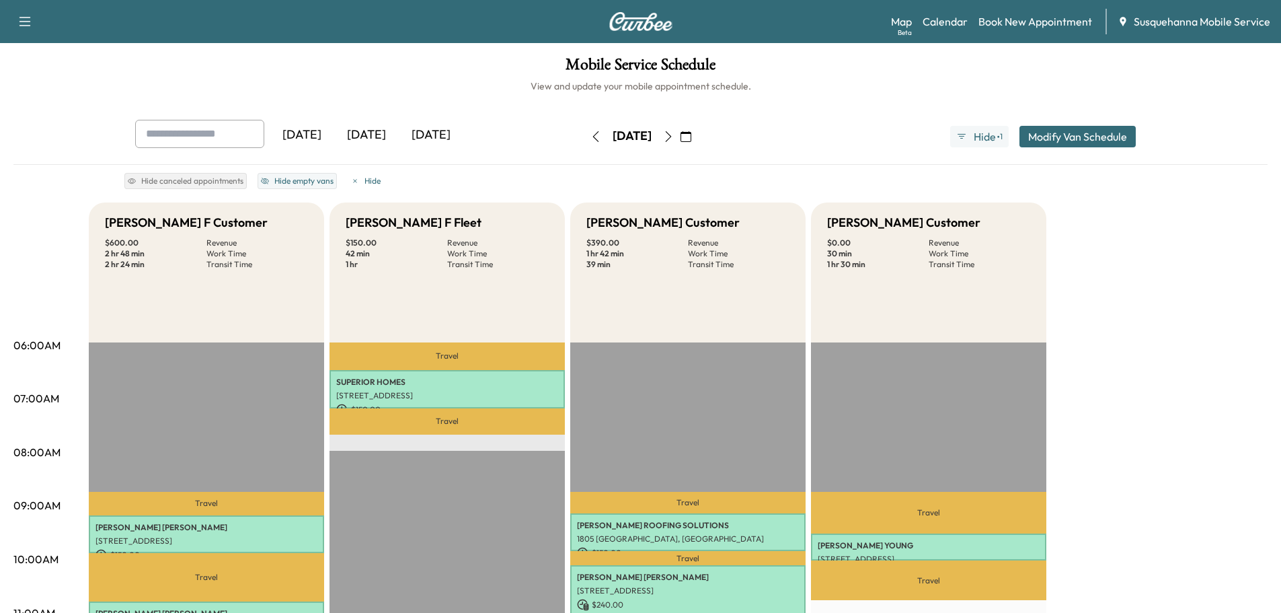
click at [366, 130] on div "[DATE]" at bounding box center [366, 135] width 65 height 31
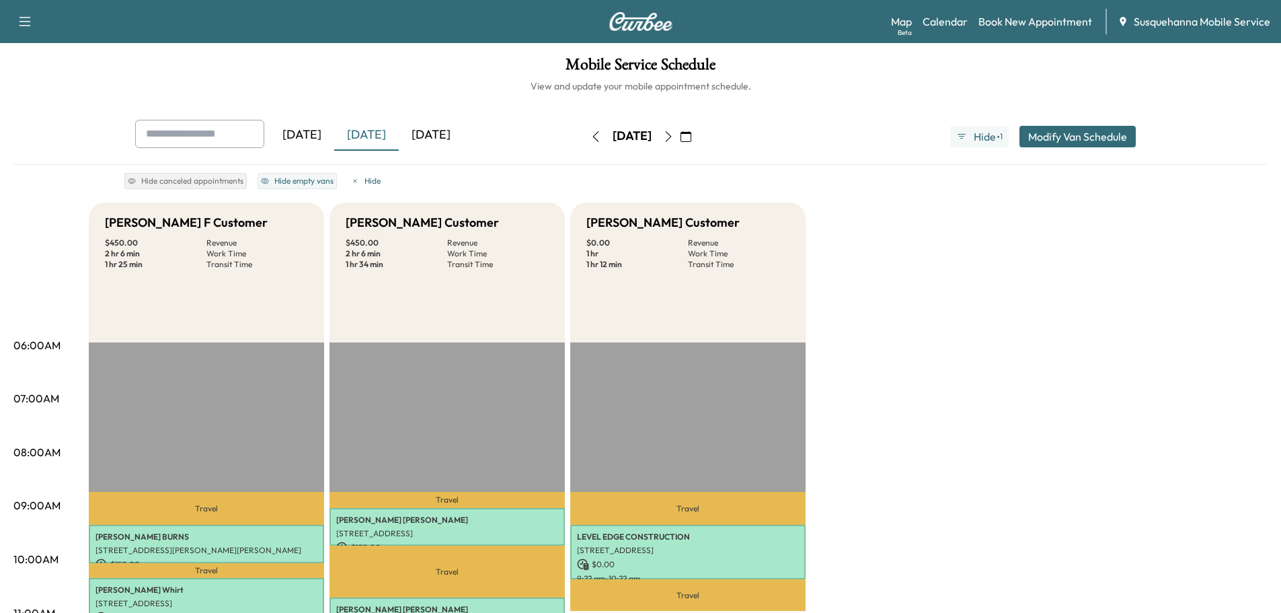
click at [680, 142] on button "button" at bounding box center [668, 137] width 23 height 22
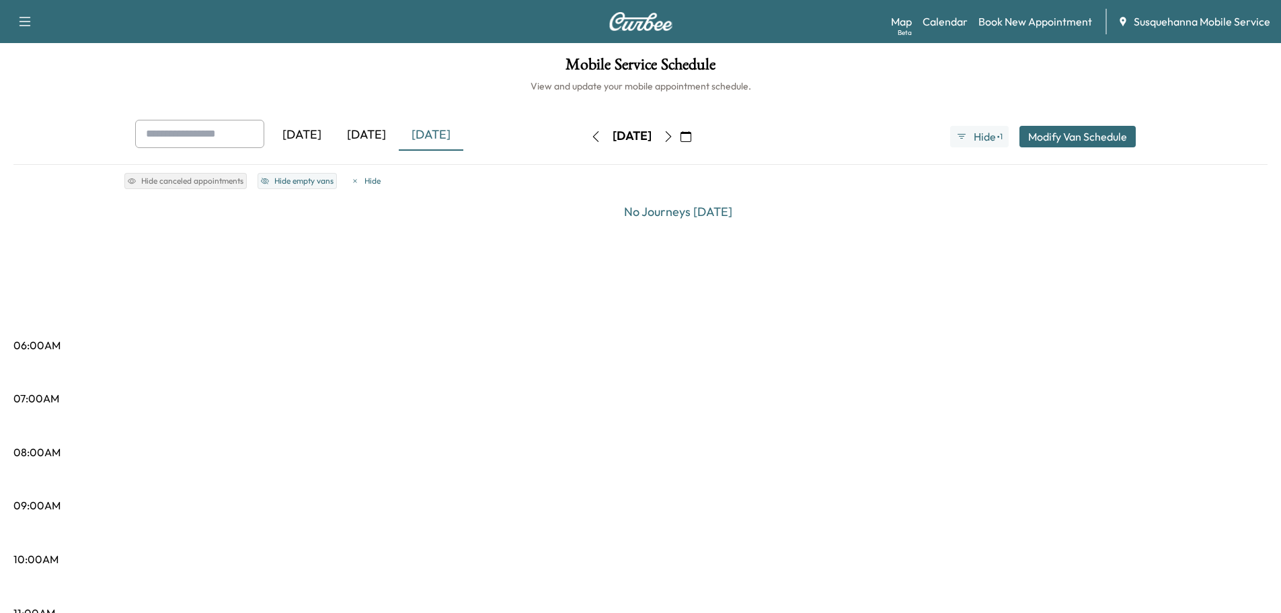
click at [680, 142] on button "button" at bounding box center [668, 137] width 23 height 22
click at [674, 137] on icon "button" at bounding box center [668, 136] width 11 height 11
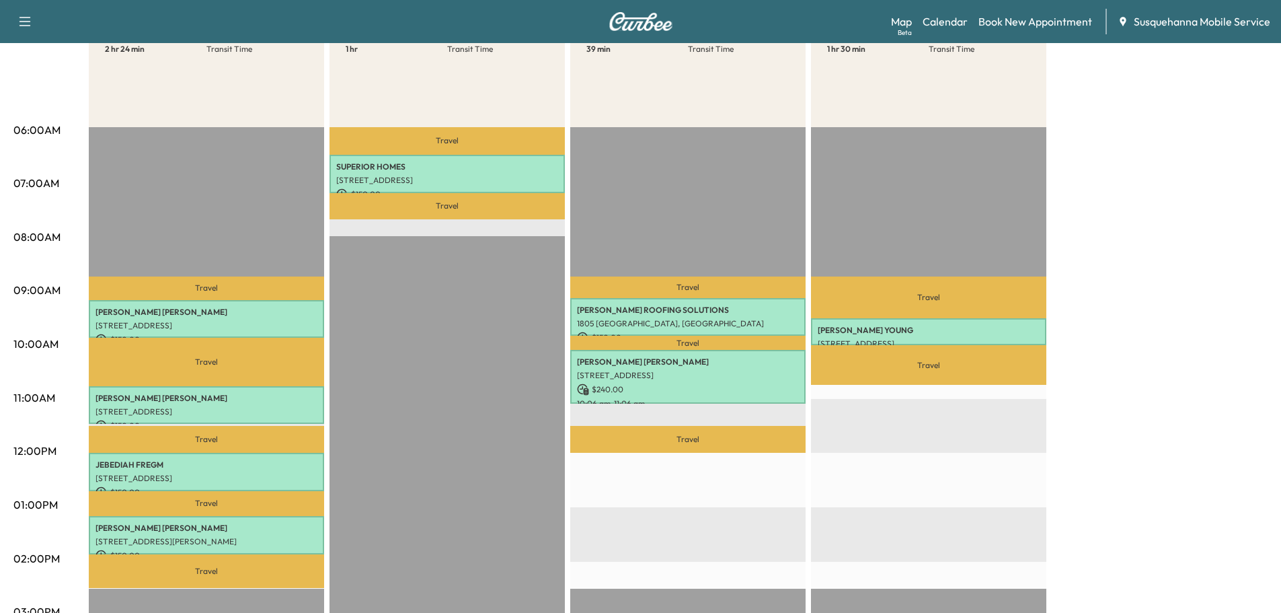
scroll to position [287, 0]
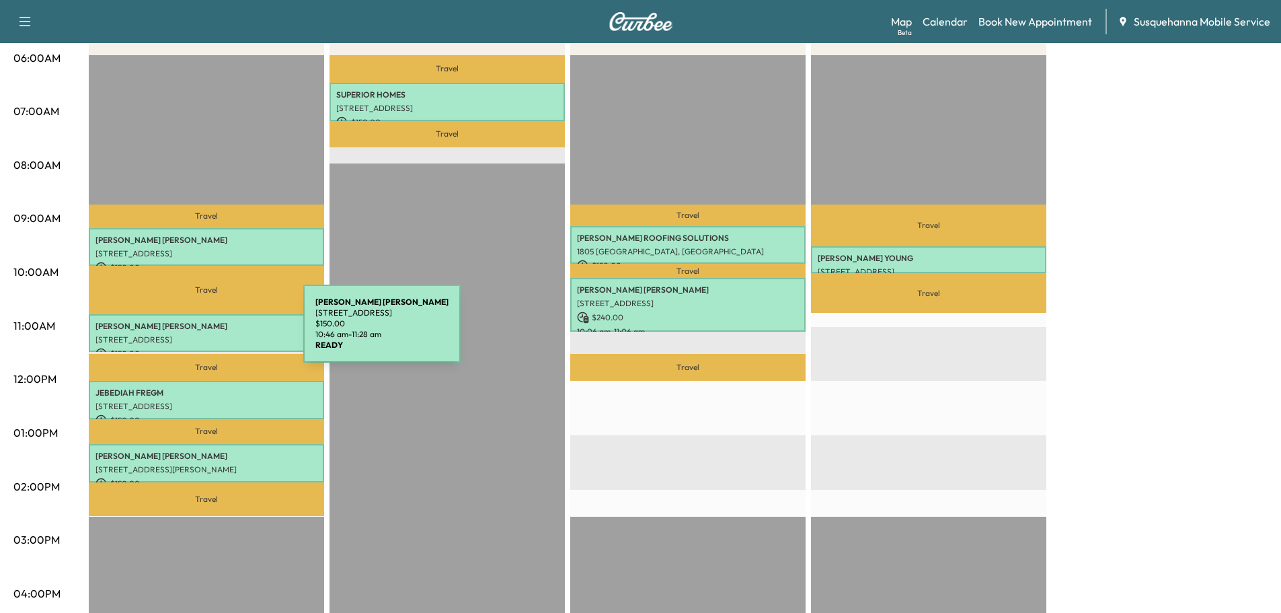
click at [202, 334] on p "[STREET_ADDRESS]" at bounding box center [206, 339] width 222 height 11
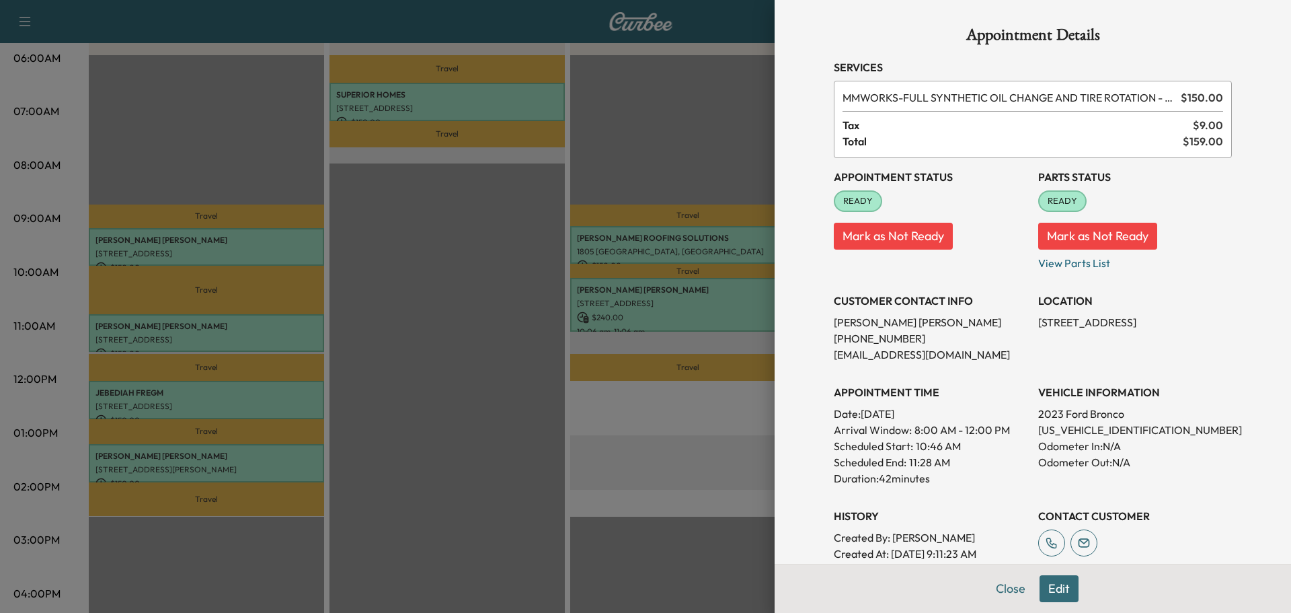
click at [279, 336] on div at bounding box center [645, 306] width 1291 height 613
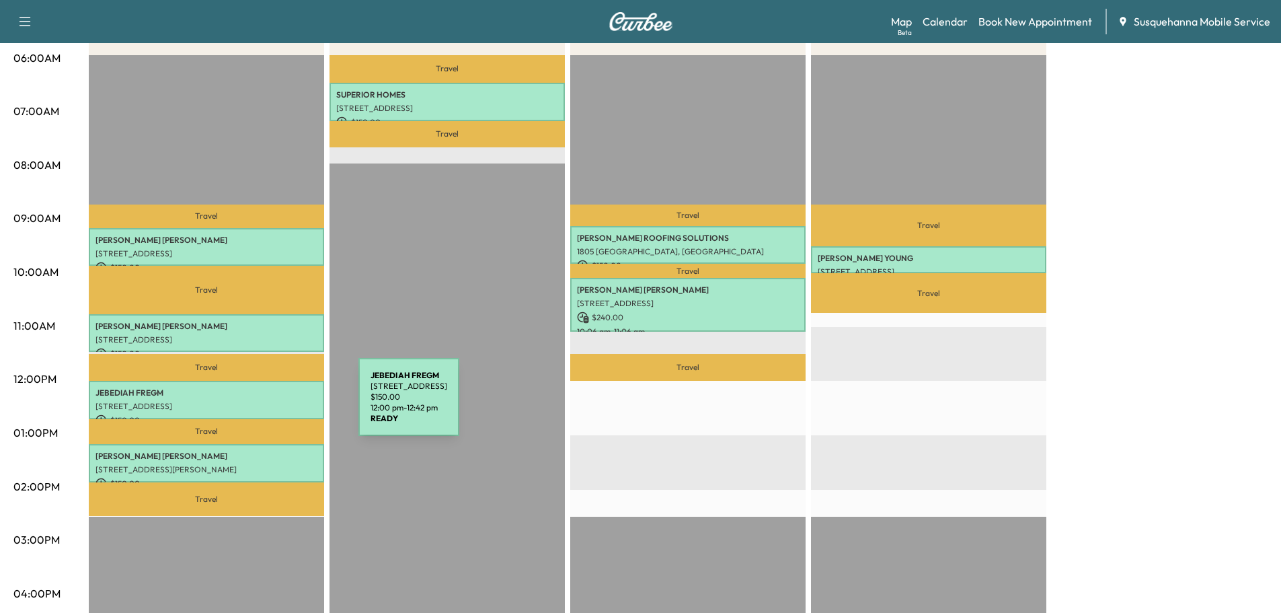
click at [259, 402] on p "[STREET_ADDRESS]" at bounding box center [206, 406] width 222 height 11
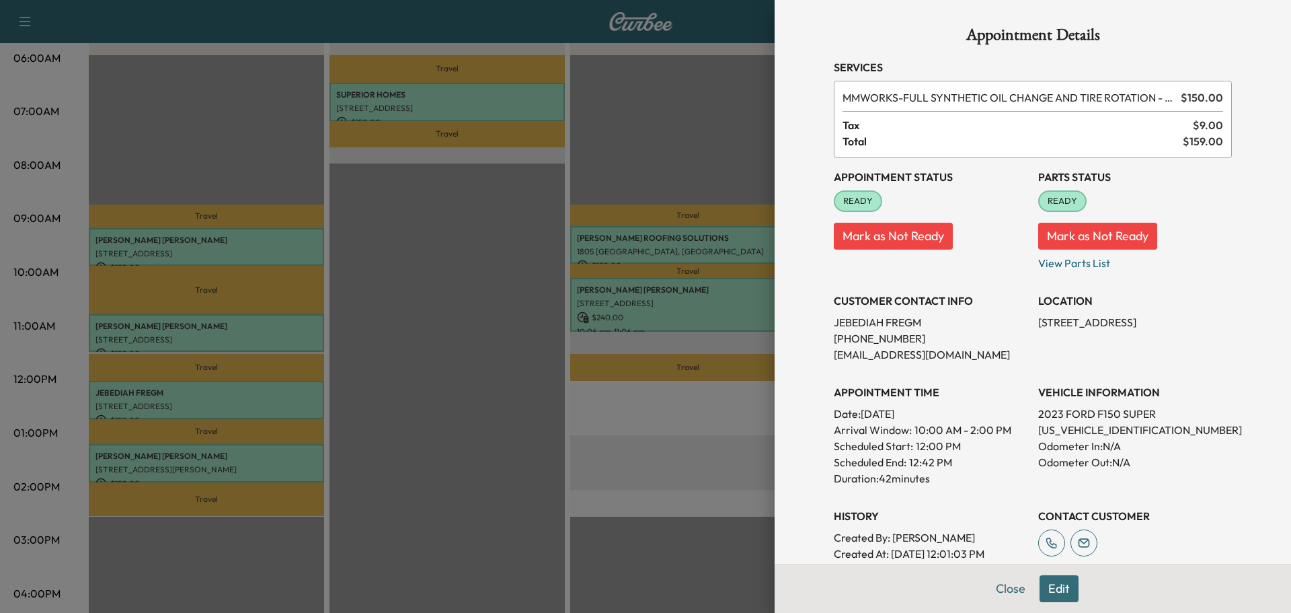
click at [987, 580] on button "Close" at bounding box center [1010, 588] width 47 height 27
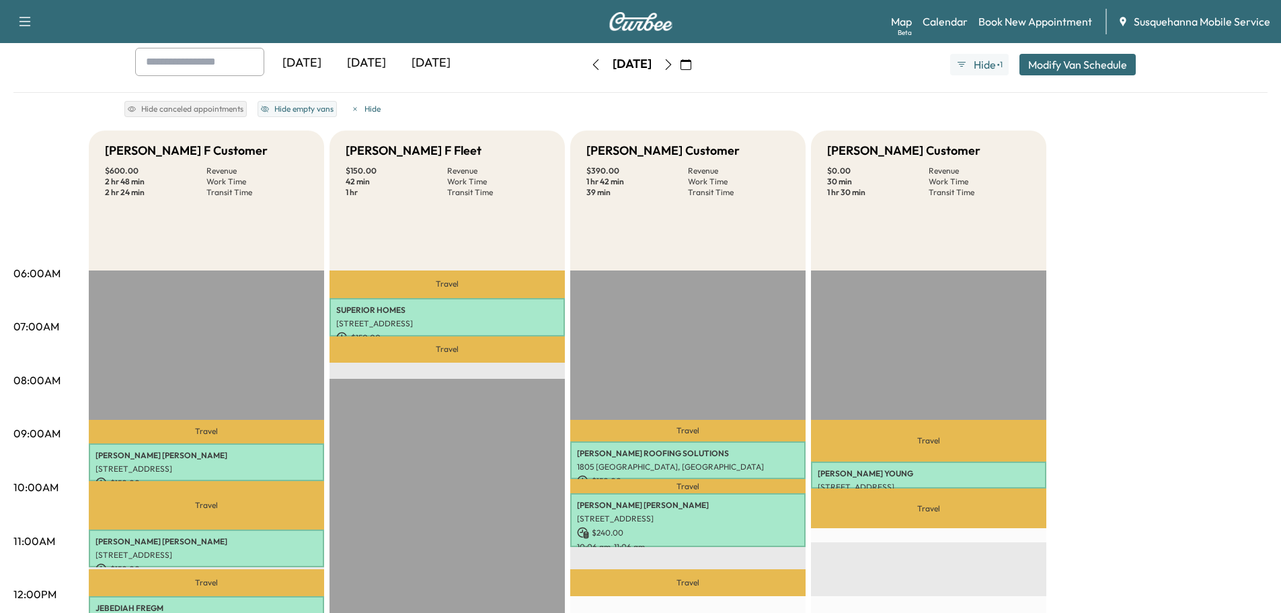
scroll to position [143, 0]
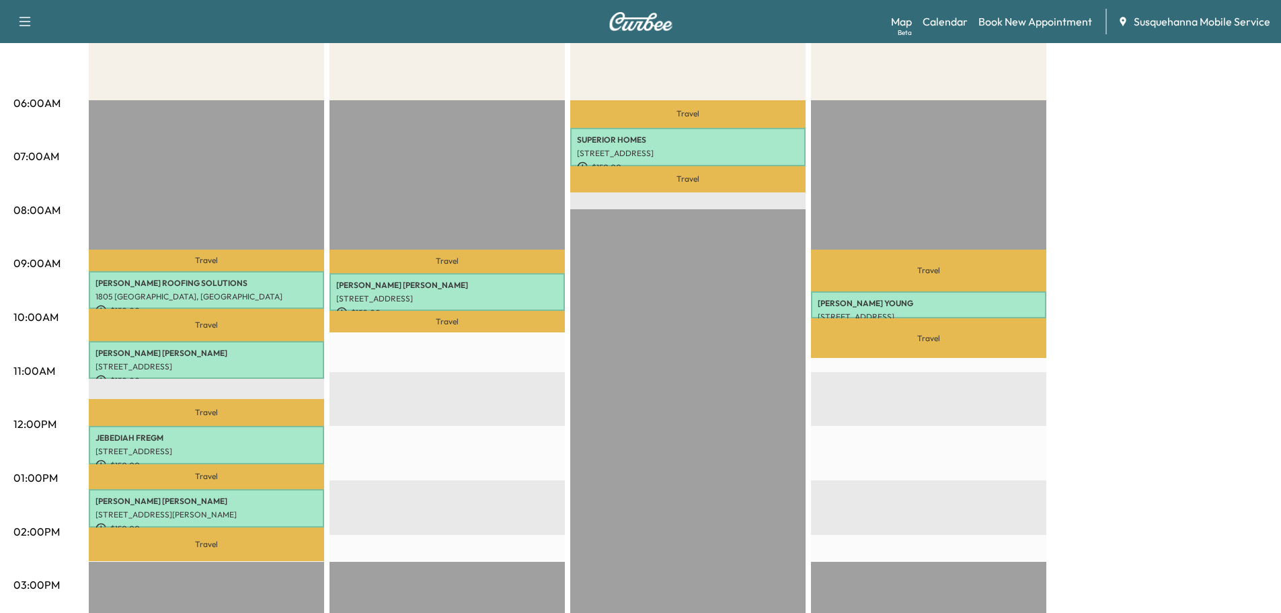
scroll to position [143, 0]
